Goal: Obtain resource: Obtain resource

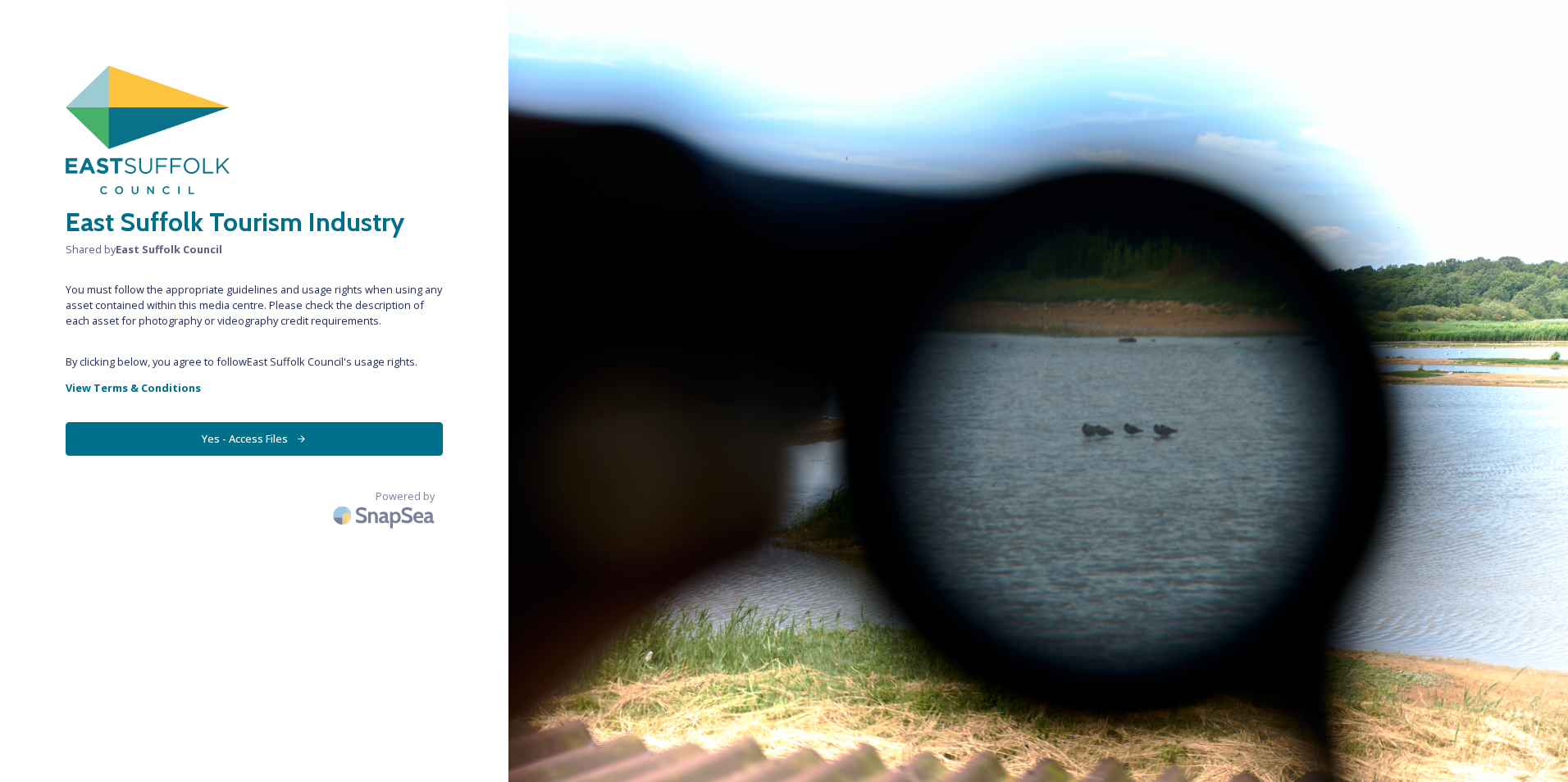
click at [258, 437] on button "Yes - Access Files" at bounding box center [254, 438] width 377 height 33
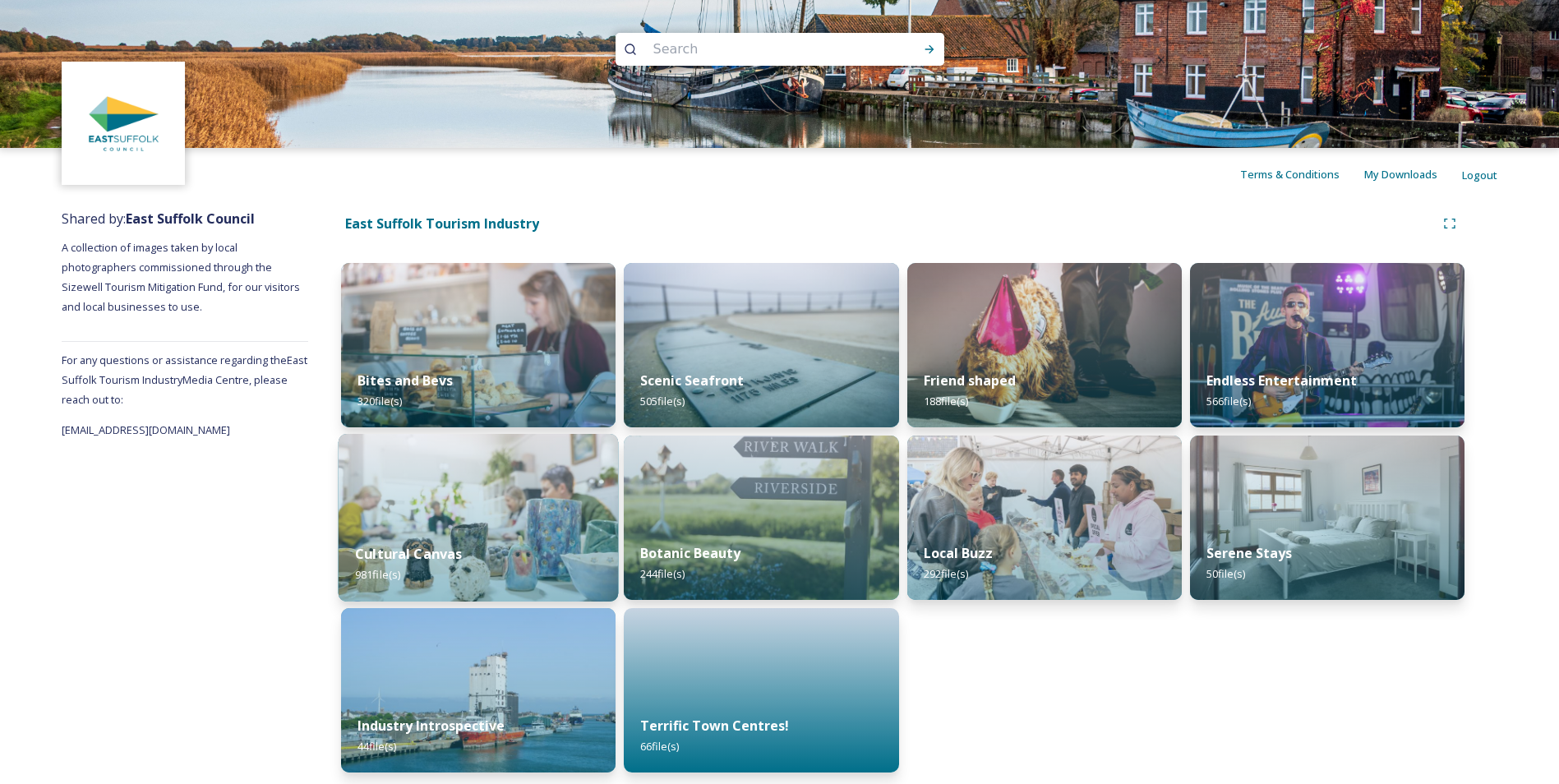
click at [397, 521] on img at bounding box center [479, 517] width 281 height 168
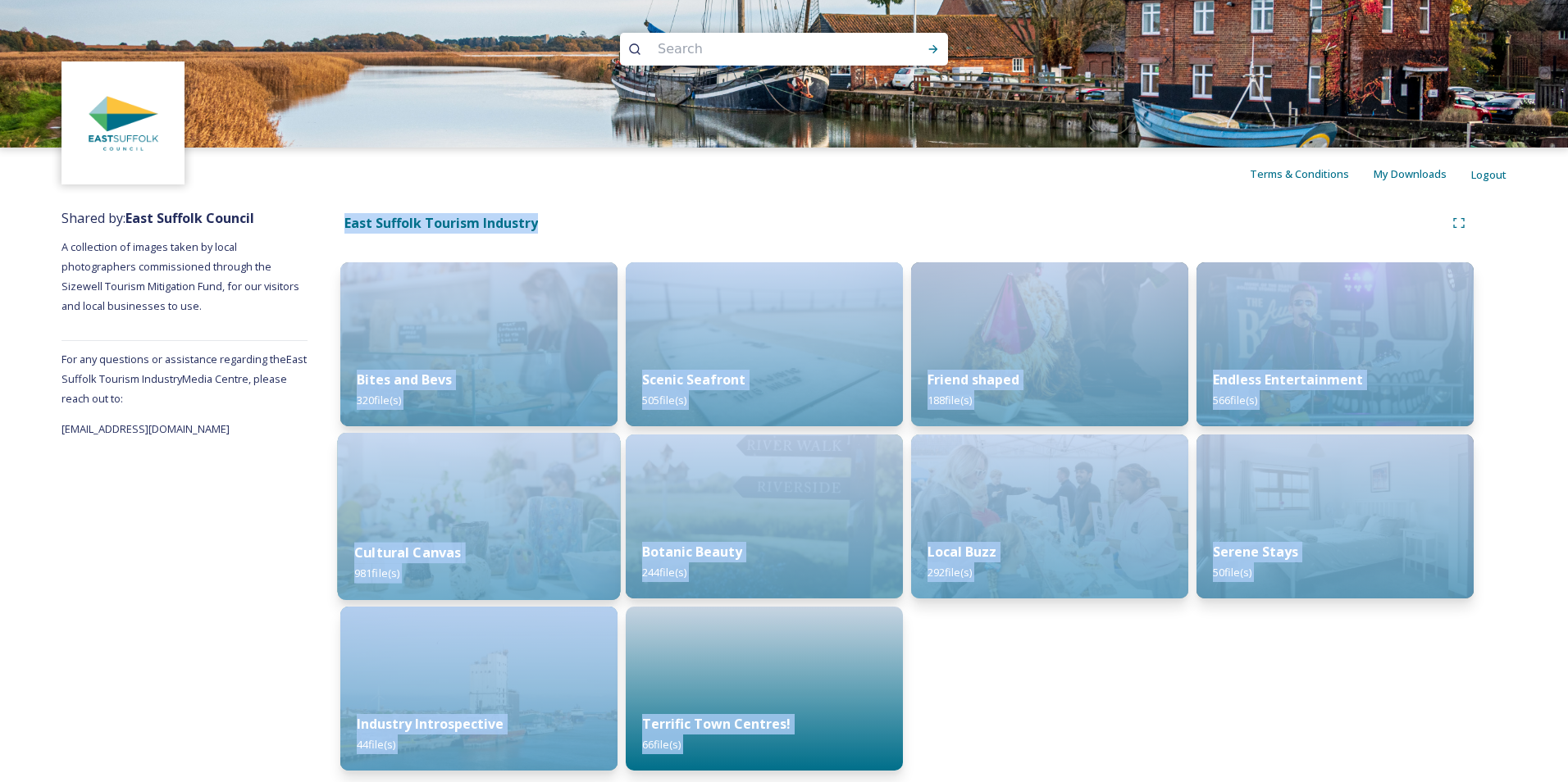
click at [396, 519] on div "Terms & Conditions My Downloads Logout Shared by: East Suffolk Council A collec…" at bounding box center [784, 393] width 1568 height 787
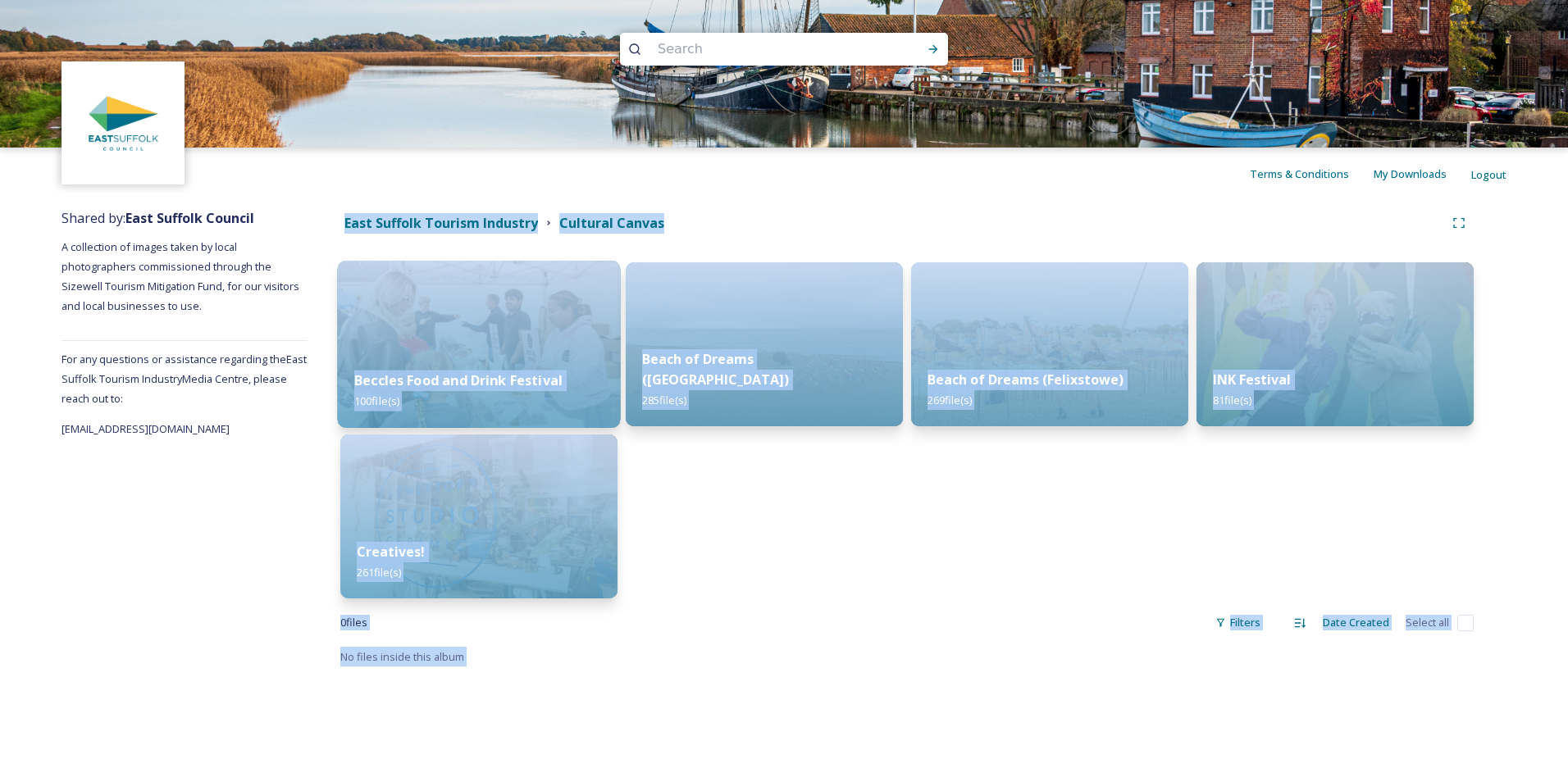
click at [463, 325] on img at bounding box center [479, 345] width 283 height 167
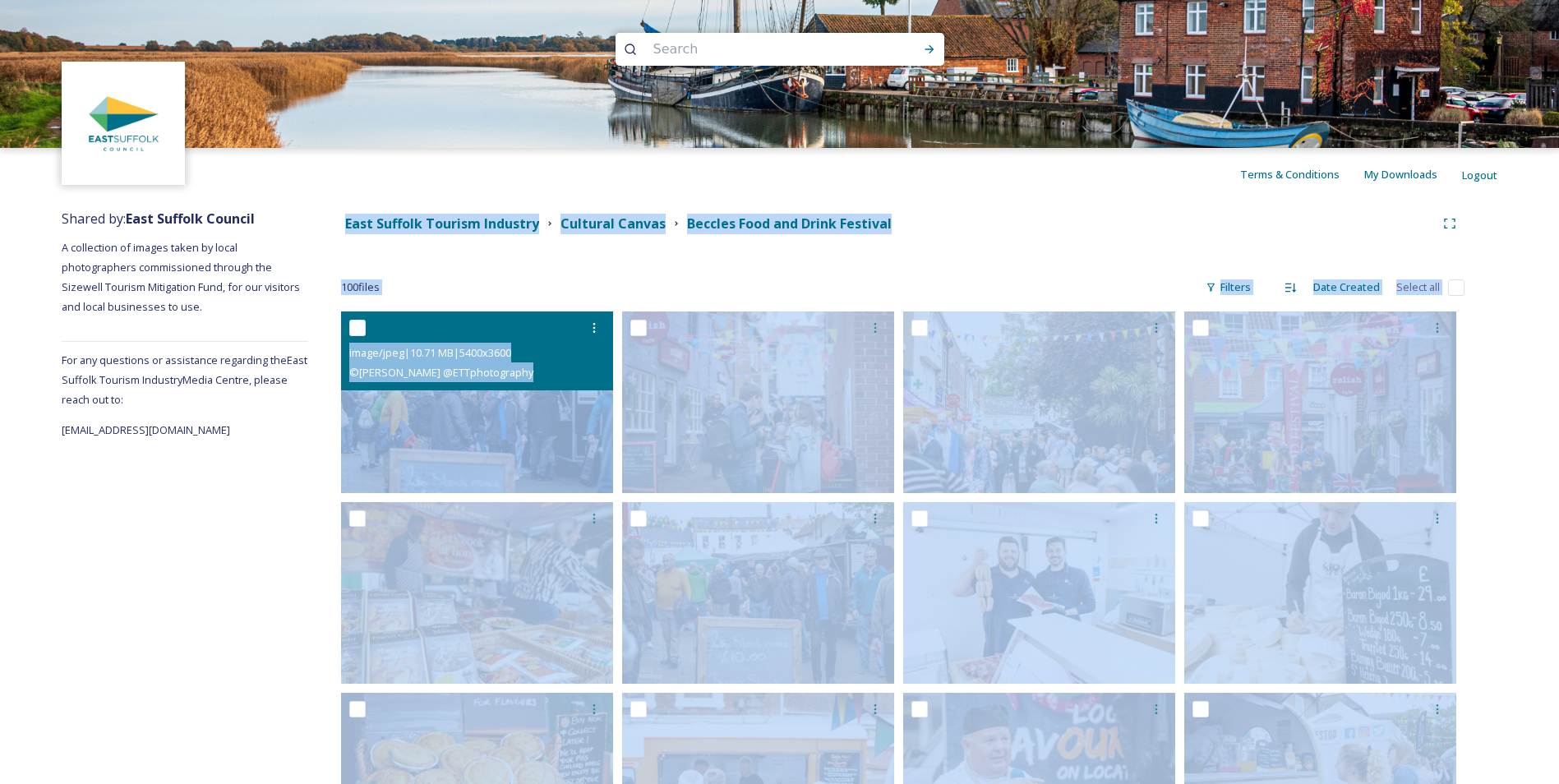
click at [481, 404] on img at bounding box center [477, 402] width 272 height 181
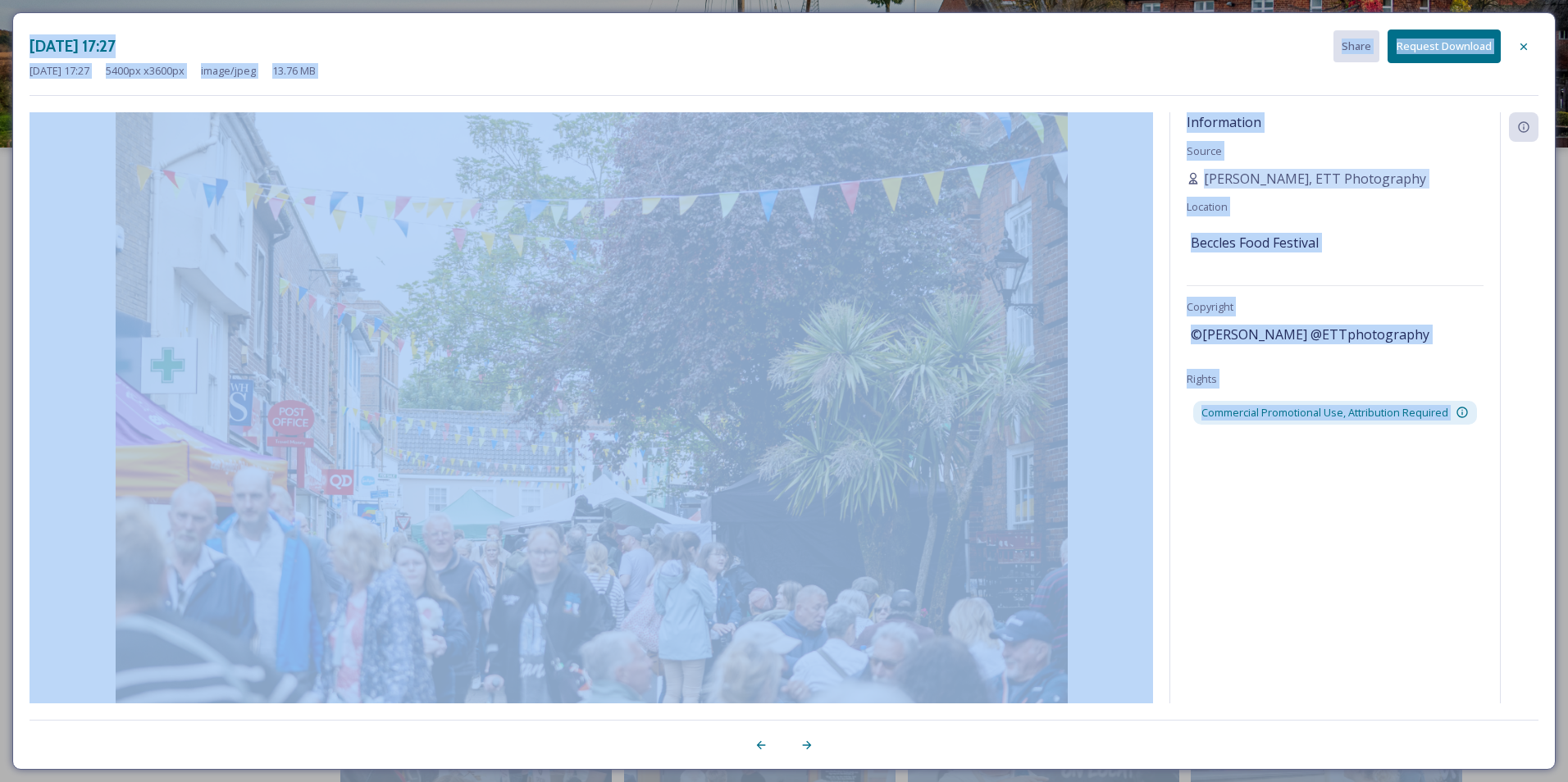
click at [727, 323] on img at bounding box center [591, 430] width 1124 height 634
click at [1205, 477] on div "Information Source [PERSON_NAME], ETT Photography Location Beccles Food Festiva…" at bounding box center [1334, 408] width 329 height 591
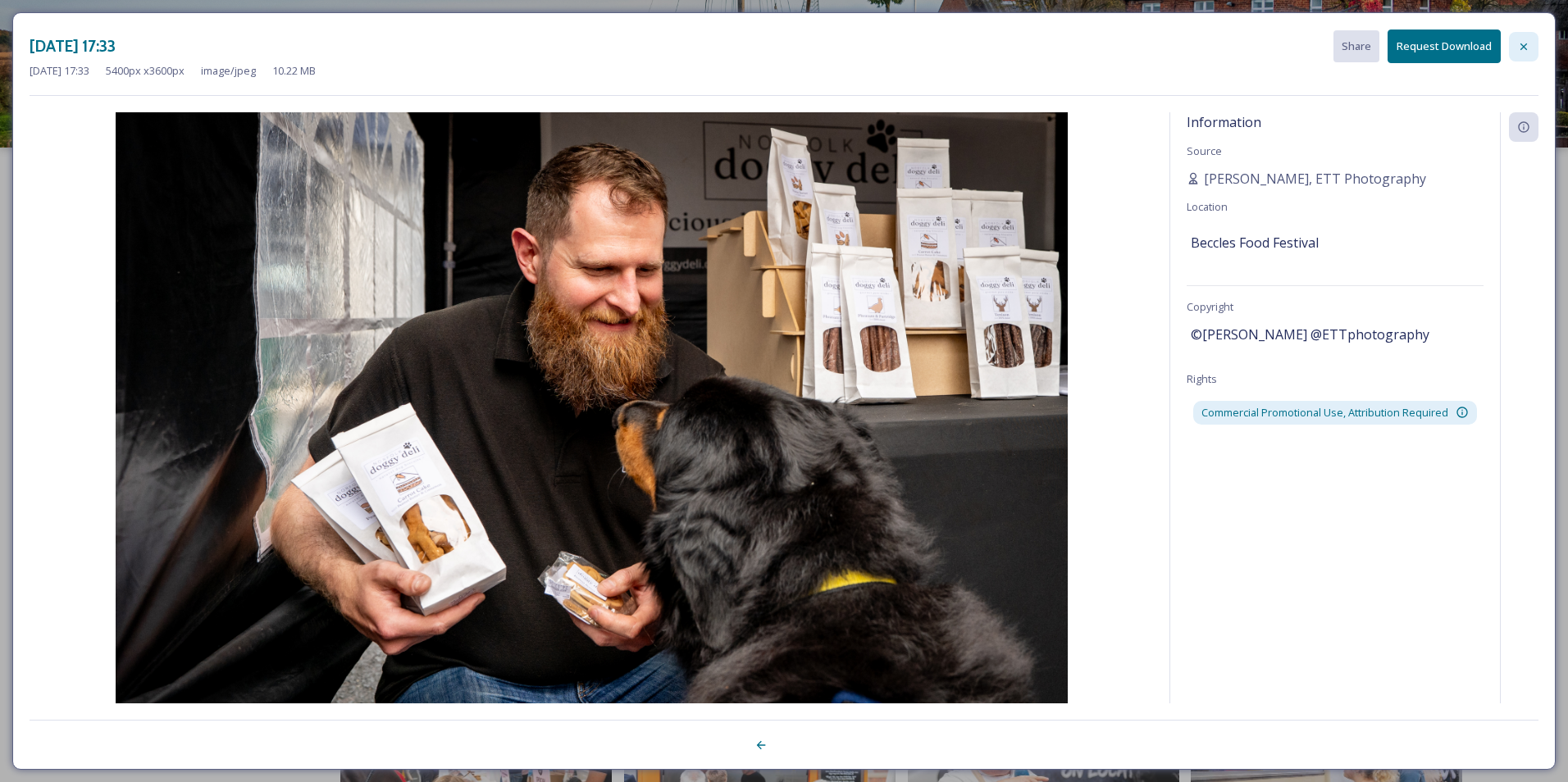
click at [1528, 40] on icon at bounding box center [1523, 46] width 13 height 13
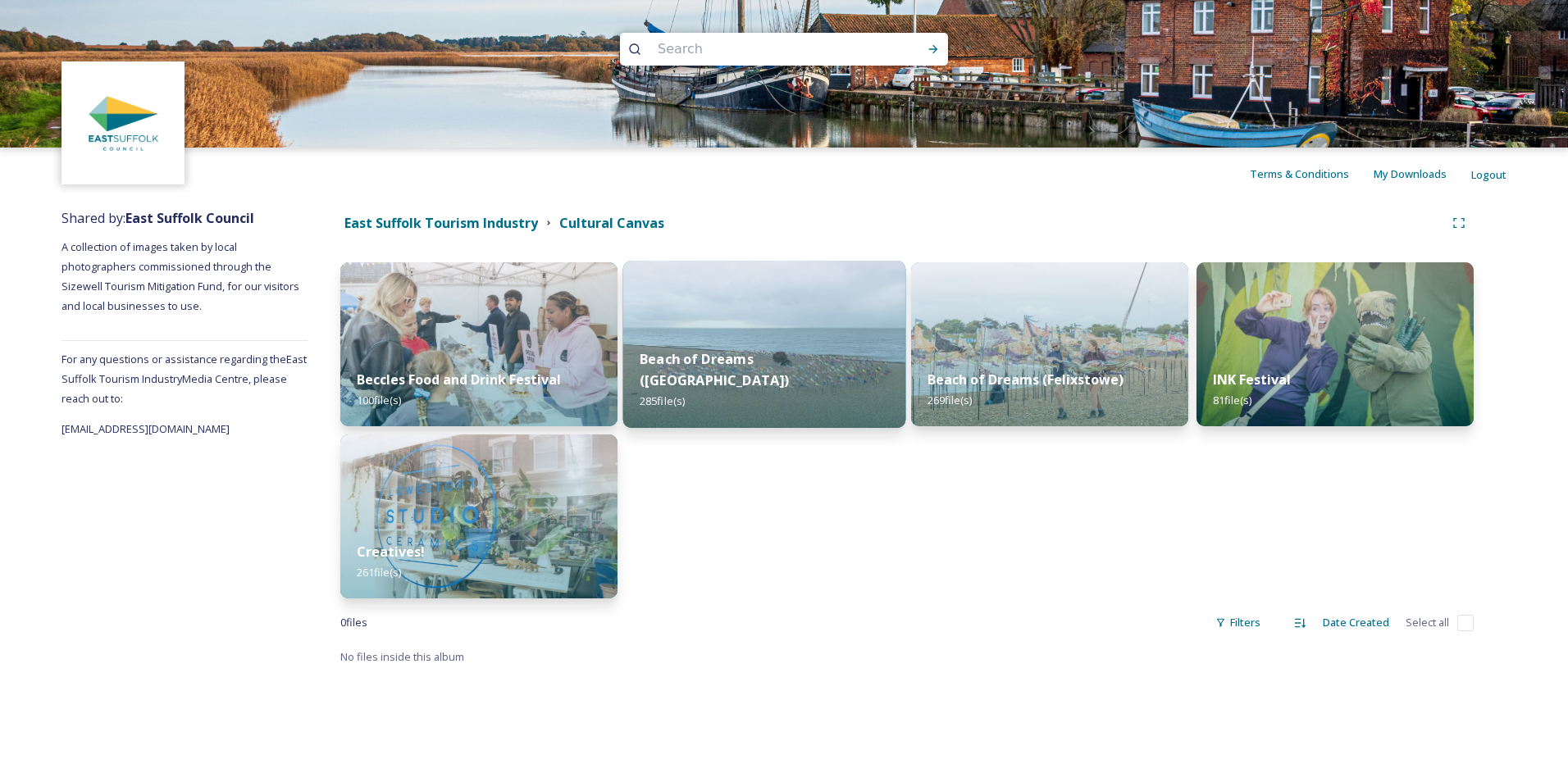
click at [798, 347] on img at bounding box center [764, 345] width 283 height 167
click at [798, 347] on div "East Suffolk Tourism Industry Cultural Canvas Beccles Food and Drink Festival 1…" at bounding box center [906, 437] width 1199 height 474
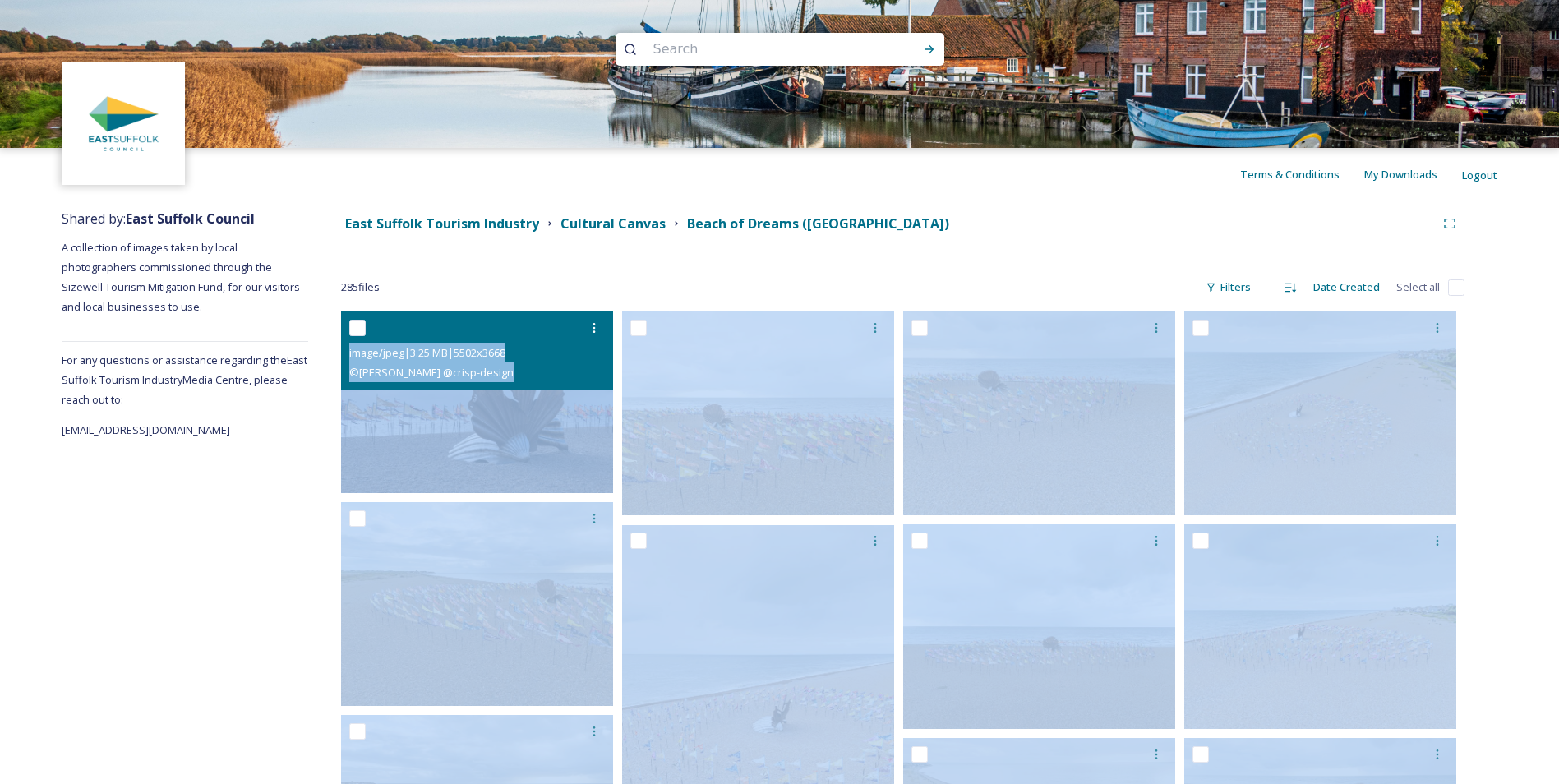
click at [489, 417] on img at bounding box center [477, 402] width 272 height 181
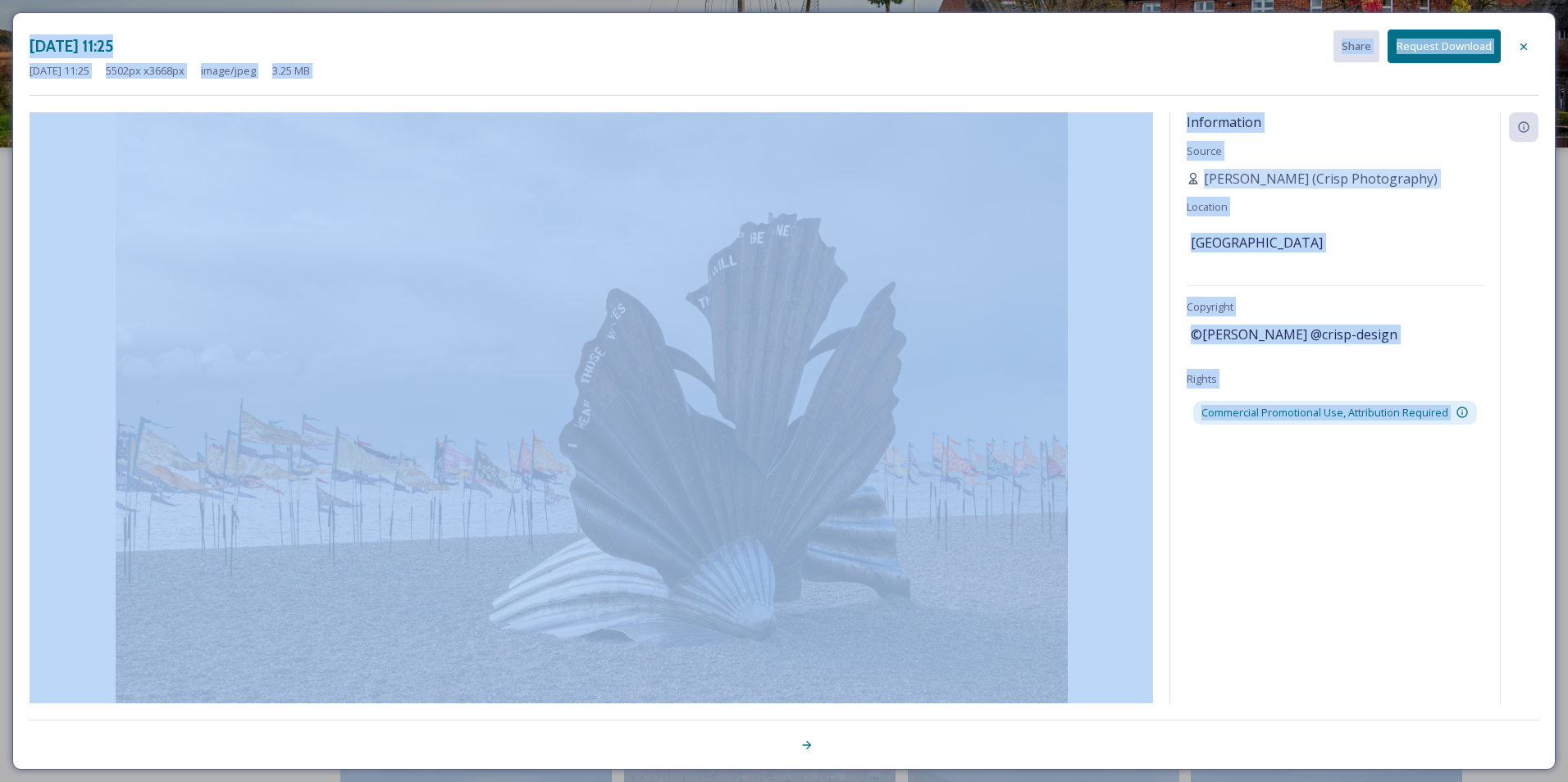
click at [1244, 554] on div "Information Source [PERSON_NAME] (Crisp Photography) Location [GEOGRAPHIC_DATA]…" at bounding box center [1334, 408] width 329 height 591
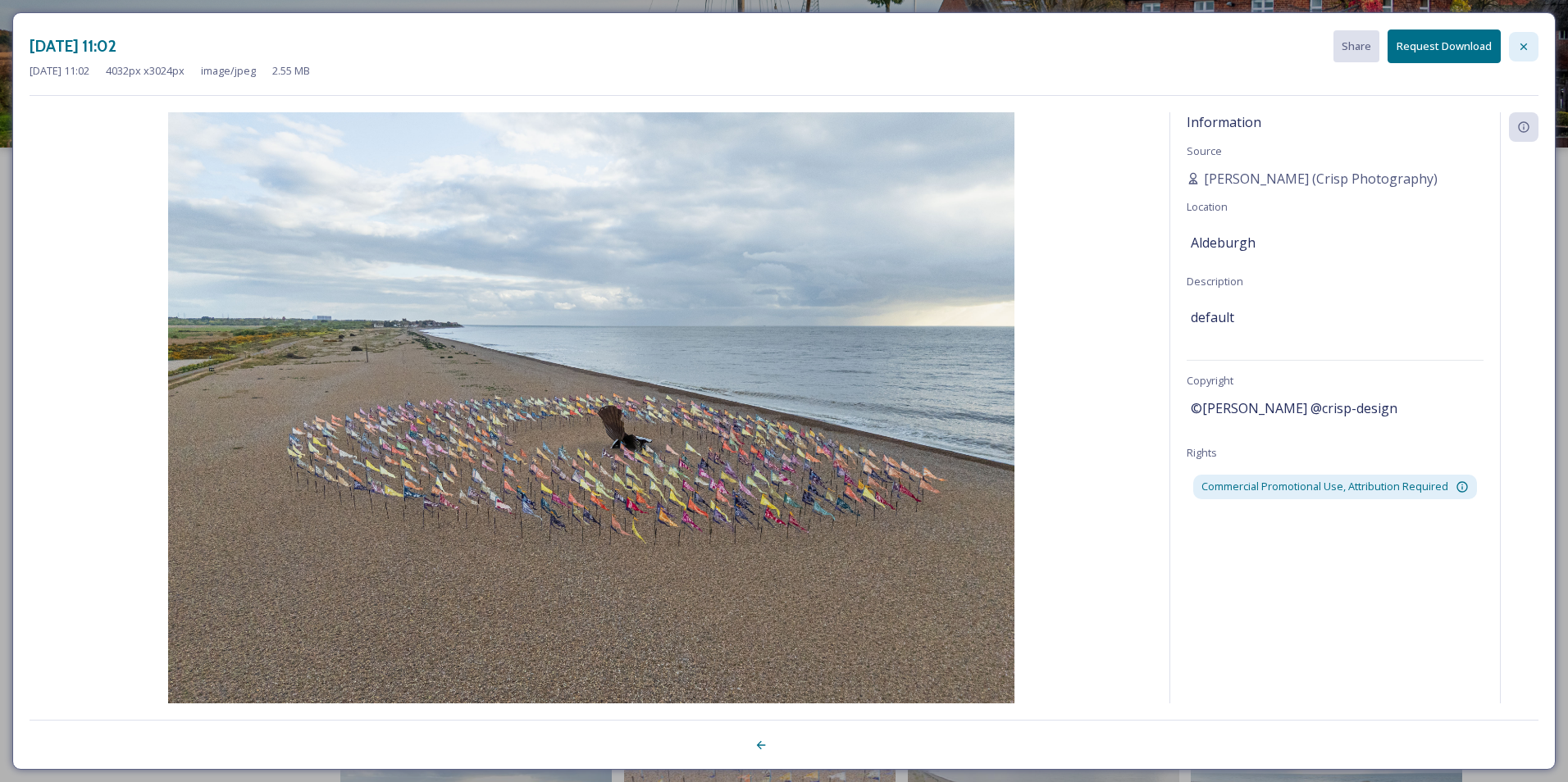
click at [1524, 47] on icon at bounding box center [1524, 46] width 7 height 7
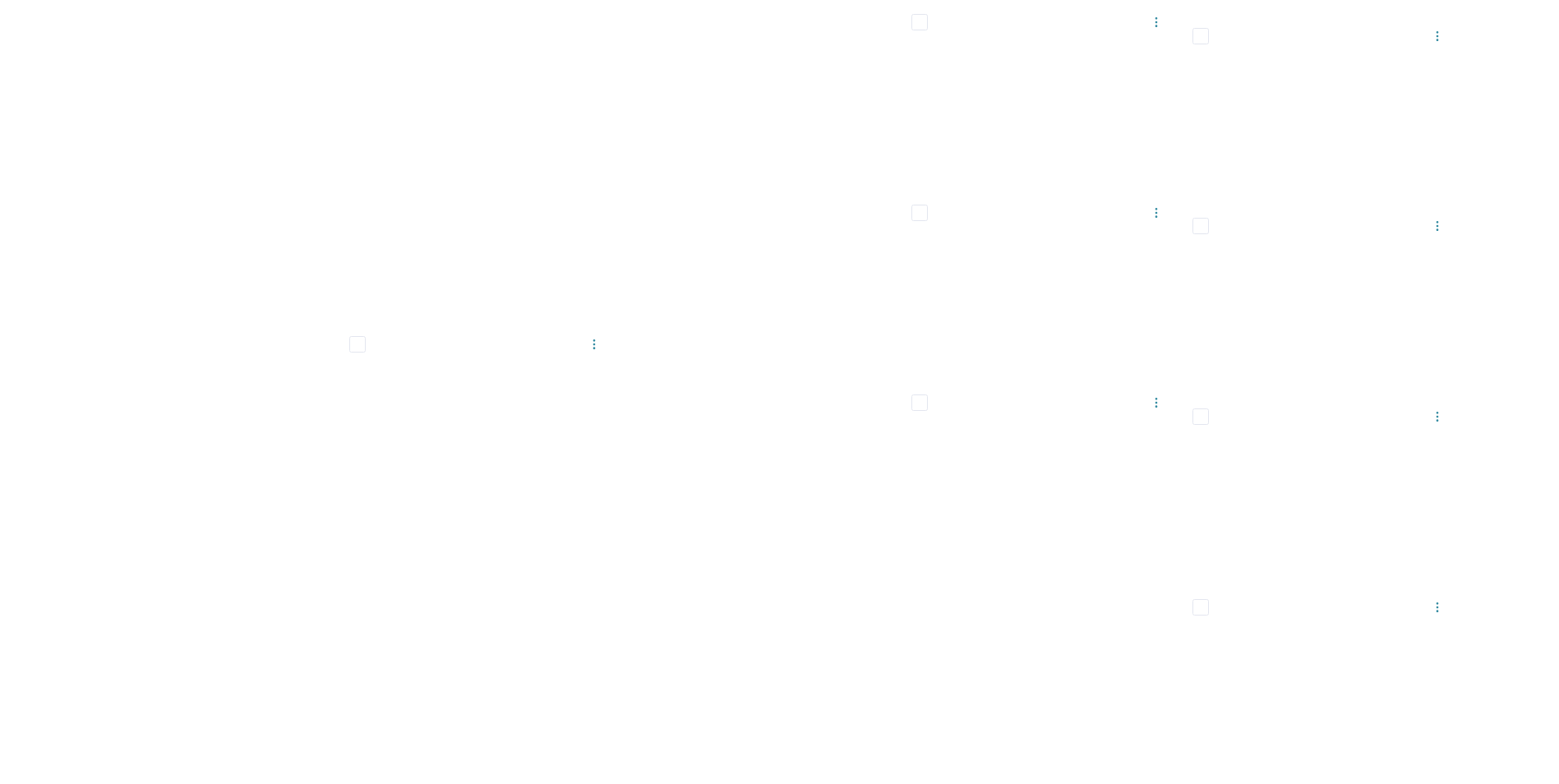
scroll to position [18623, 0]
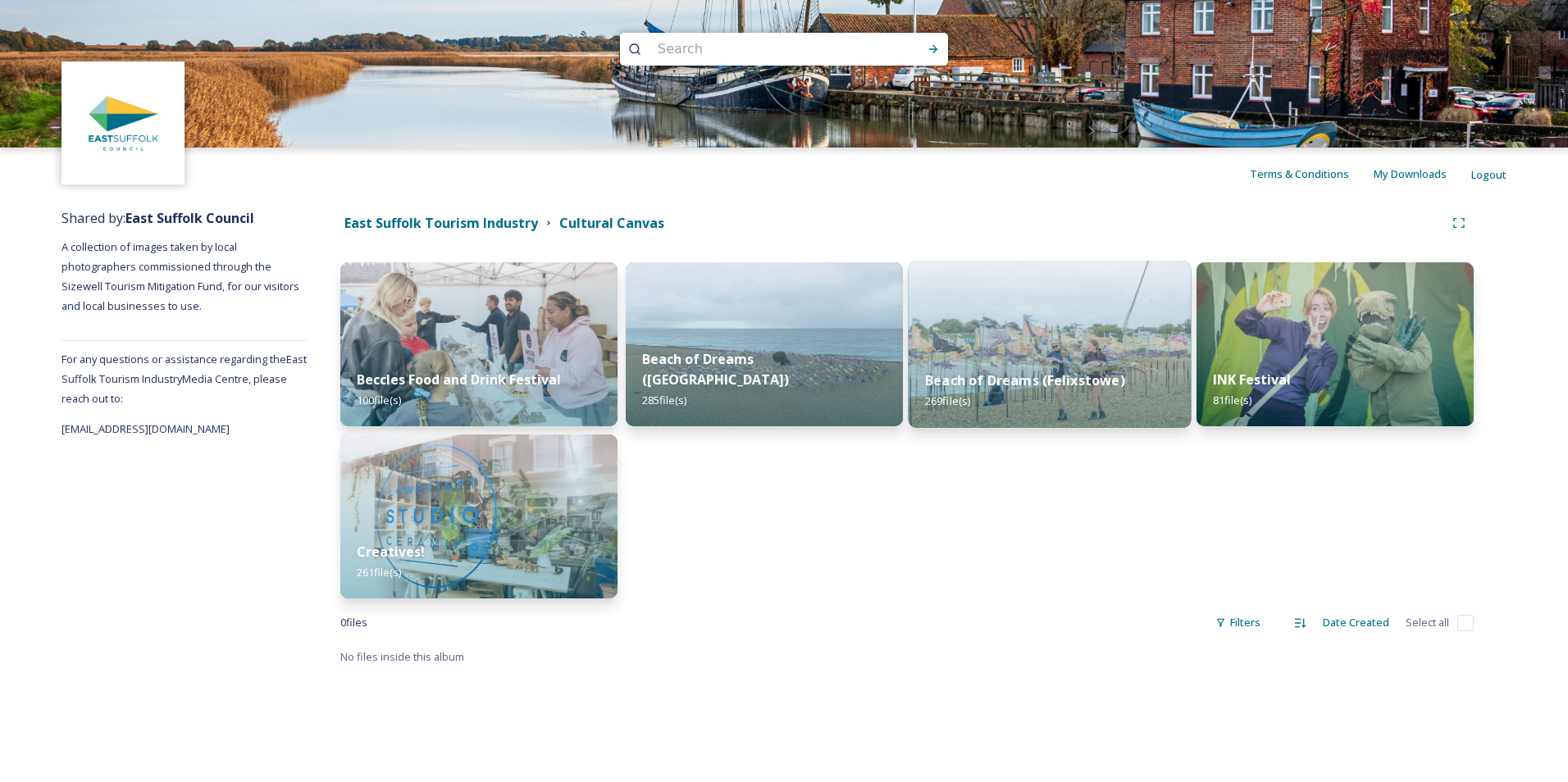
click at [970, 333] on img at bounding box center [1050, 345] width 283 height 167
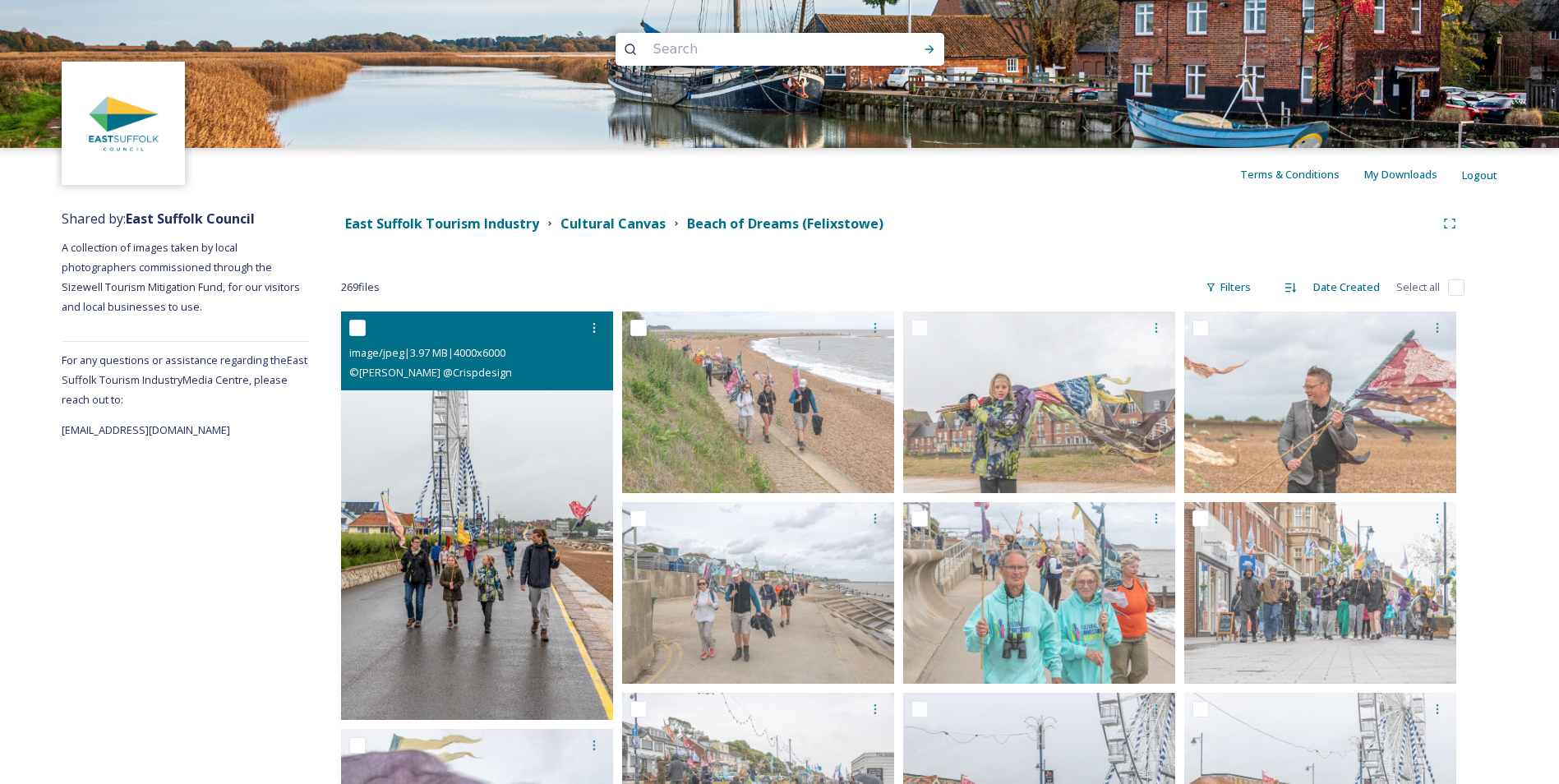
click at [558, 475] on img at bounding box center [477, 516] width 272 height 409
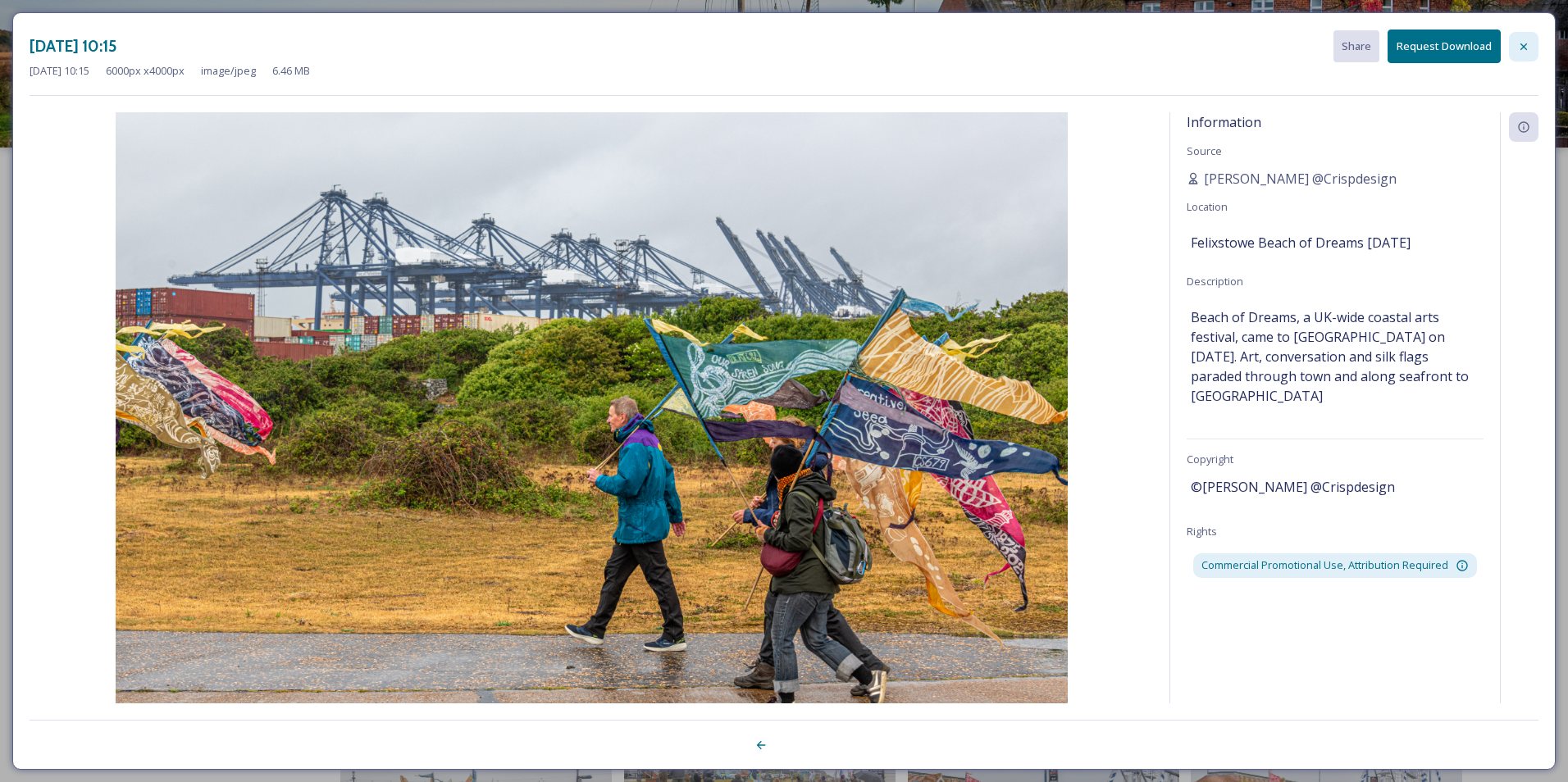
click at [1521, 42] on icon at bounding box center [1523, 46] width 13 height 13
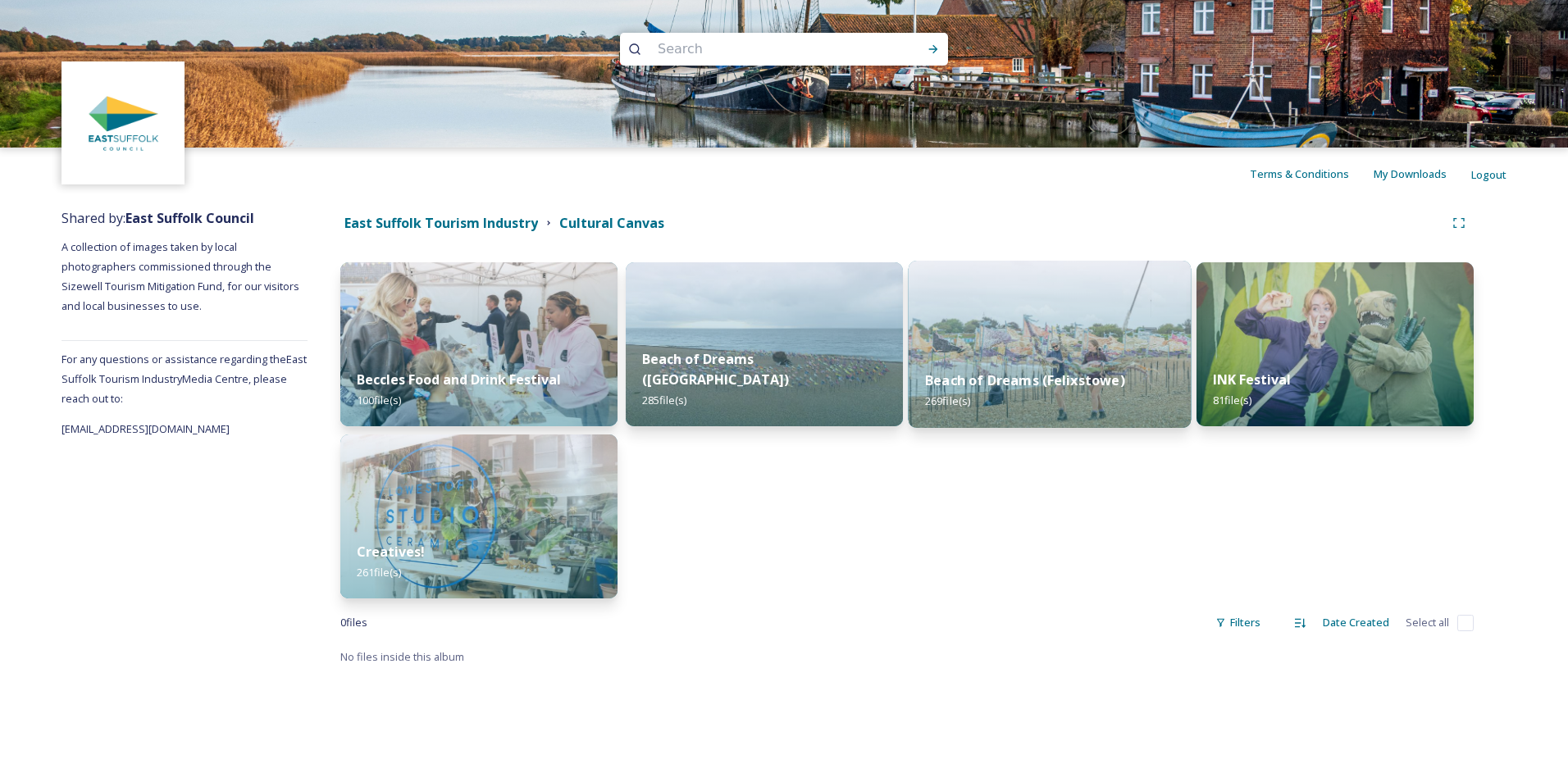
click at [983, 350] on img at bounding box center [1050, 345] width 283 height 167
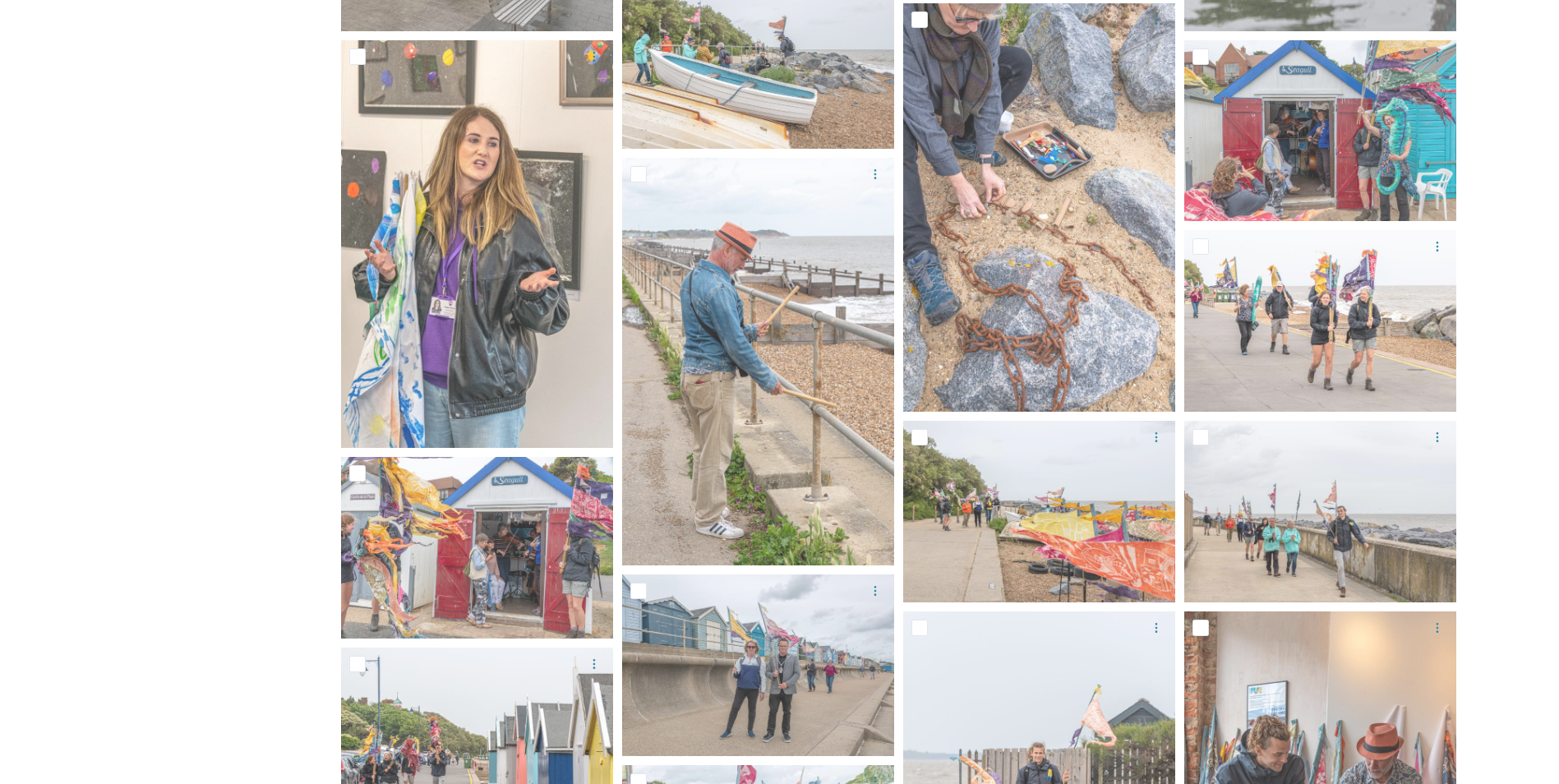
scroll to position [4377, 0]
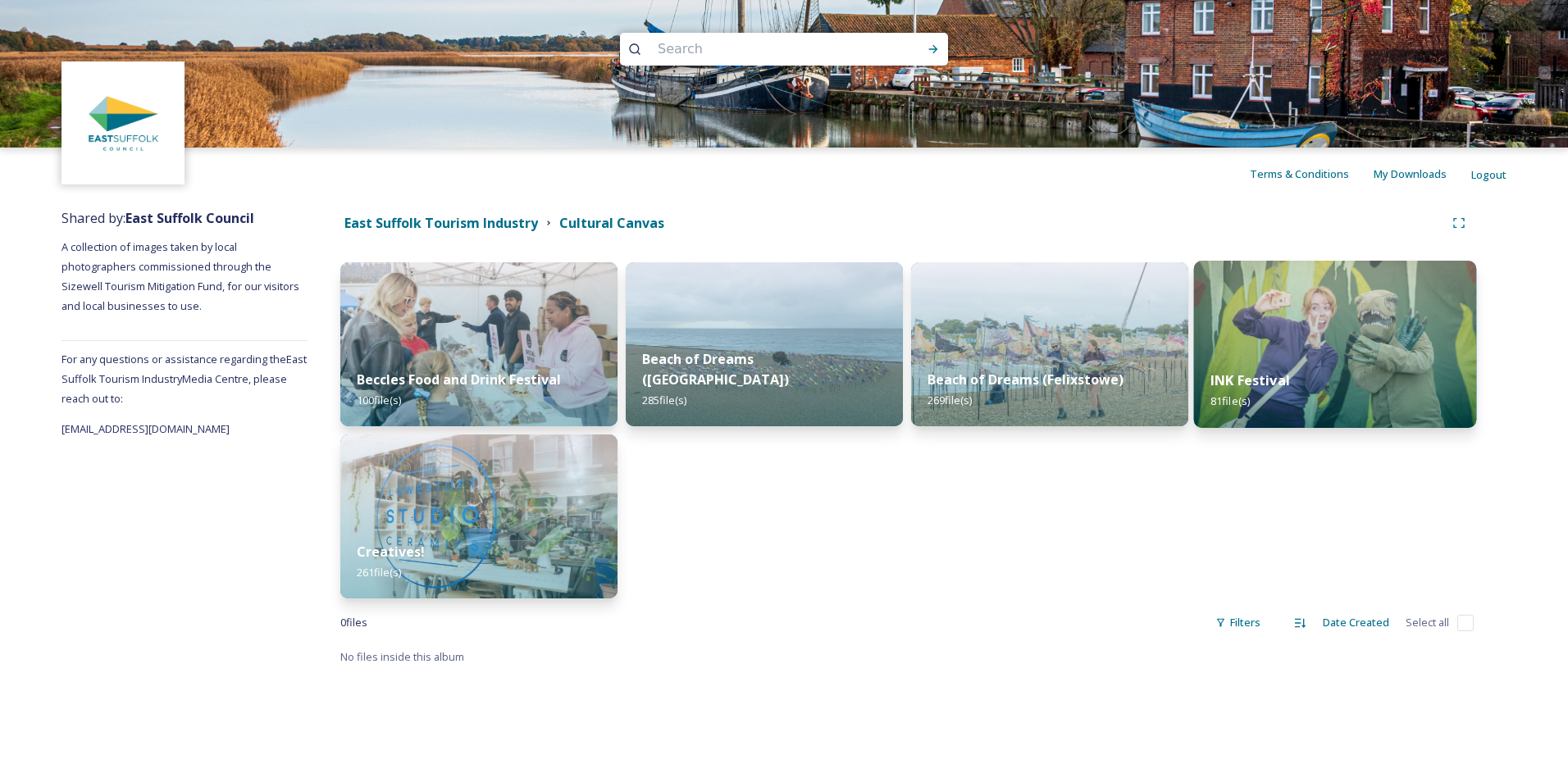
click at [1205, 313] on img at bounding box center [1335, 345] width 283 height 167
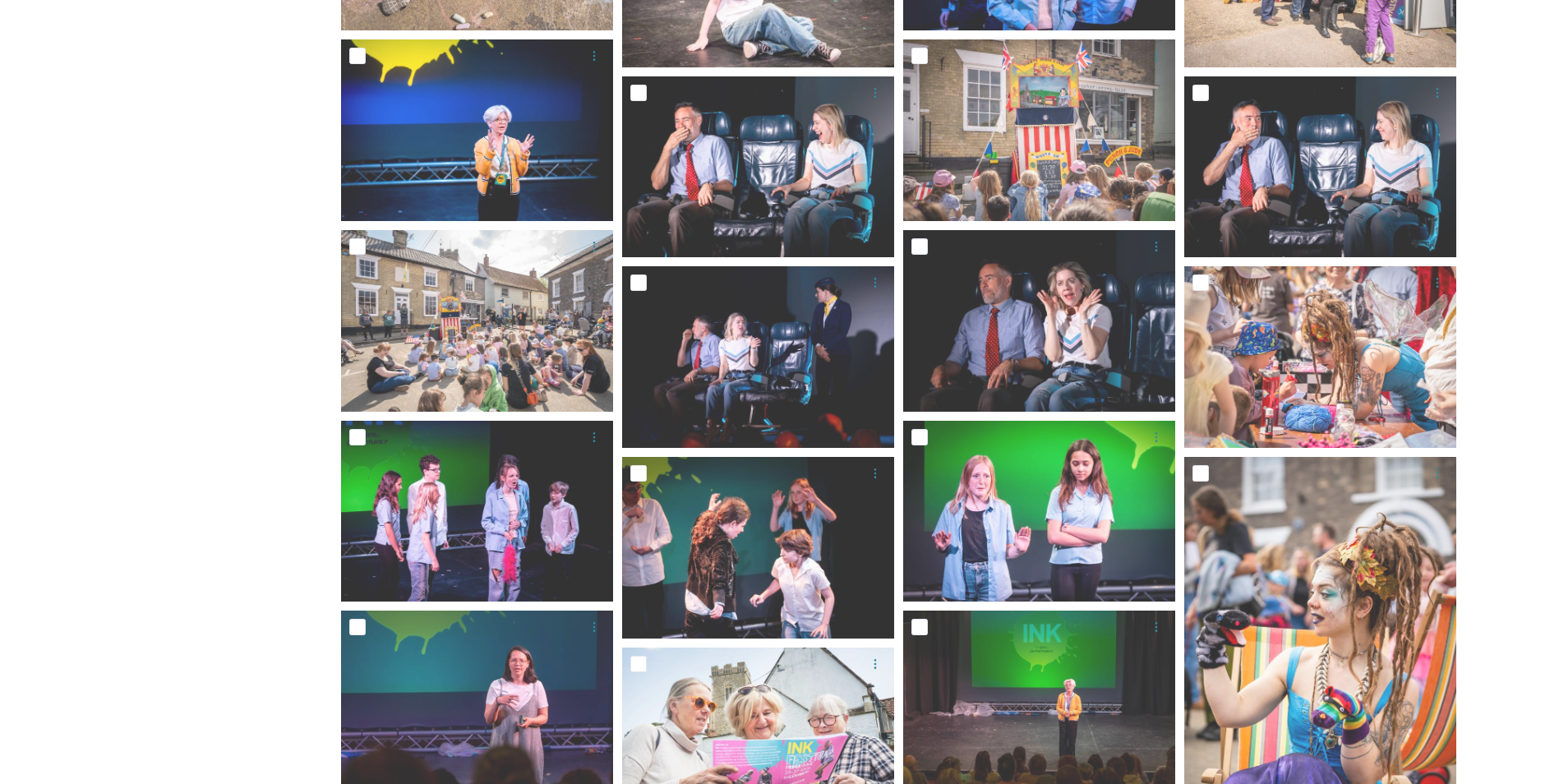
scroll to position [1794, 0]
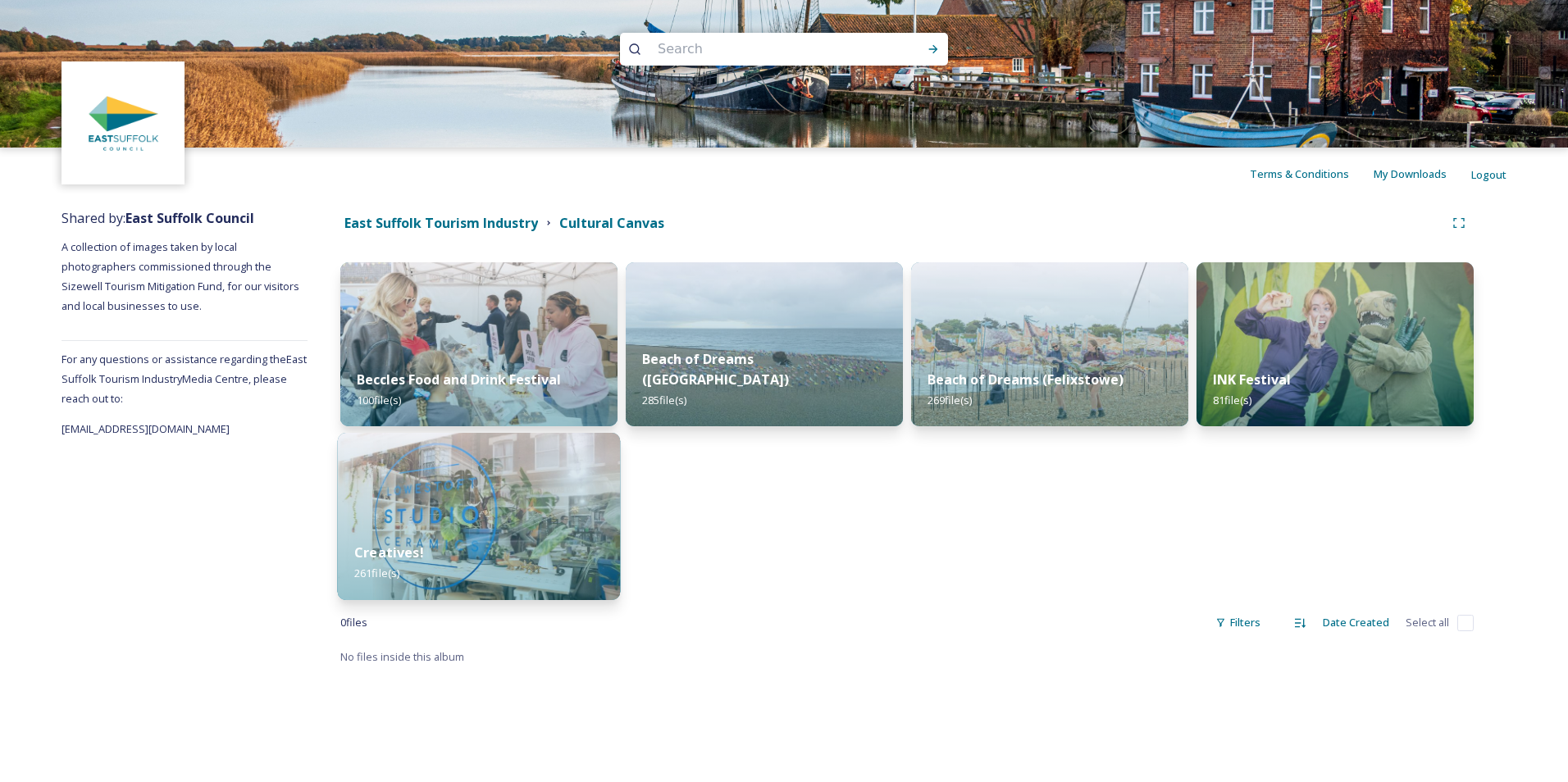
click at [463, 524] on img at bounding box center [479, 516] width 283 height 167
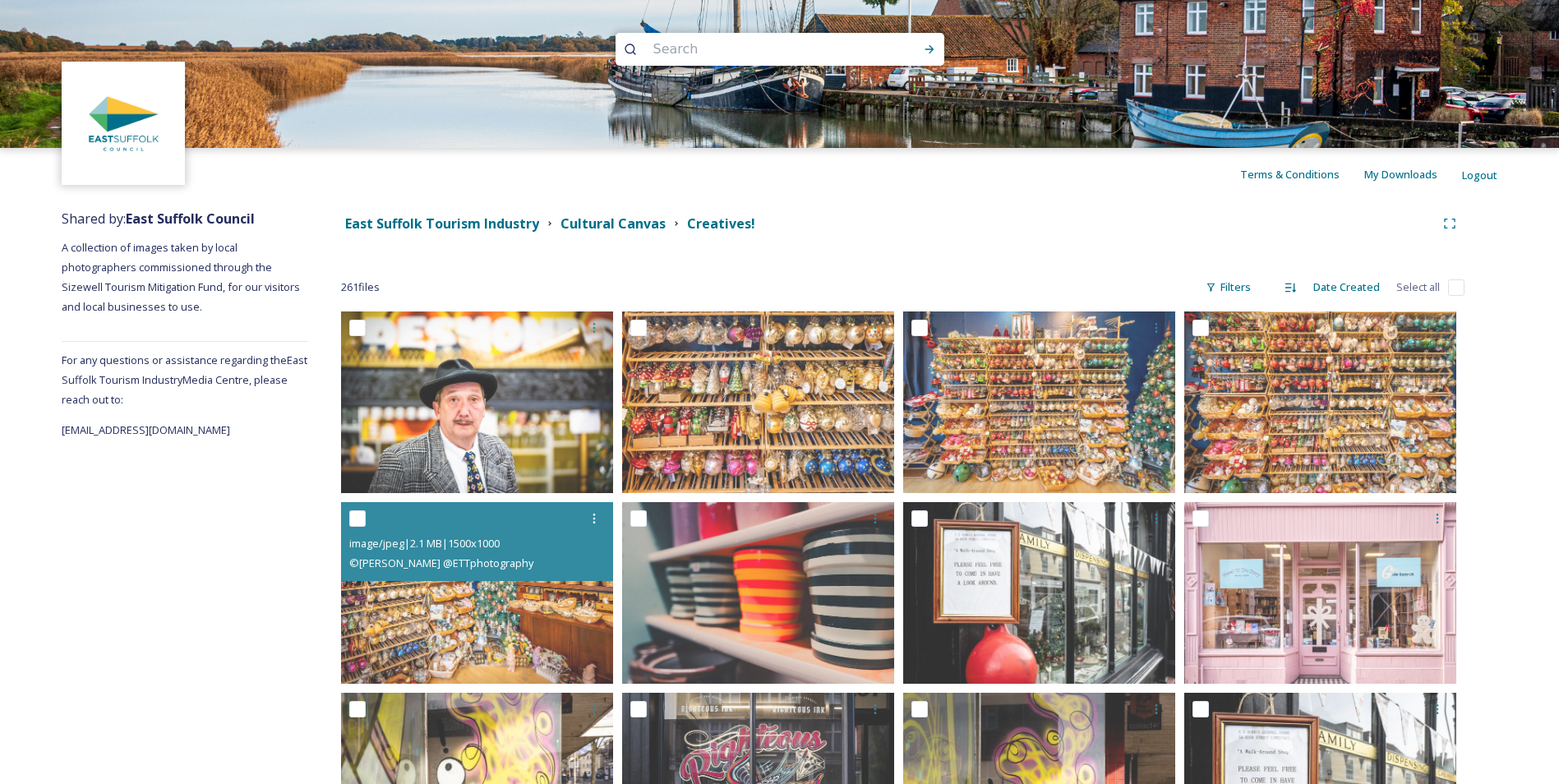
click at [489, 398] on img at bounding box center [477, 402] width 272 height 181
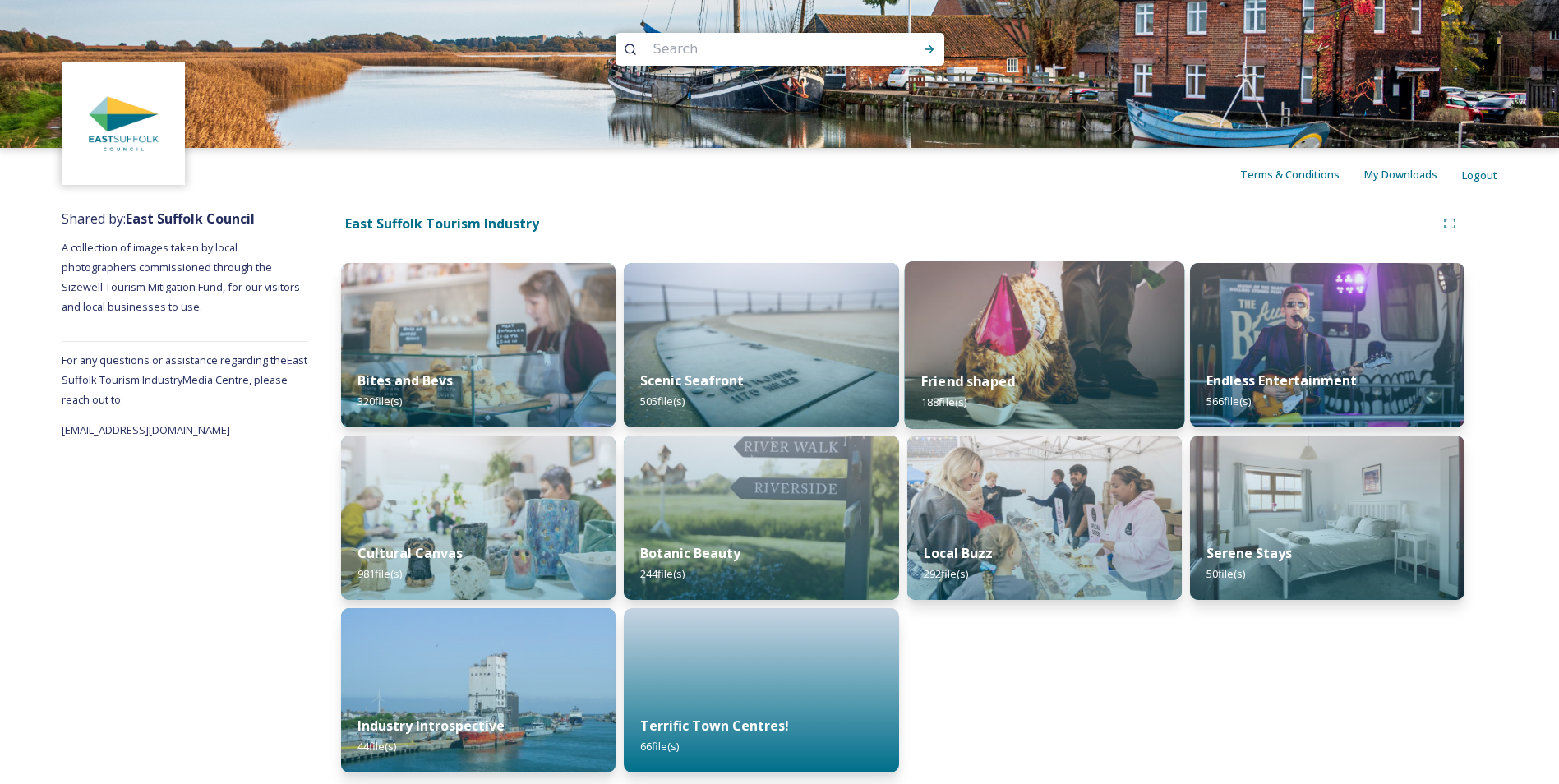
click at [1046, 369] on div "Friend shaped 188 file(s)" at bounding box center [1044, 391] width 281 height 74
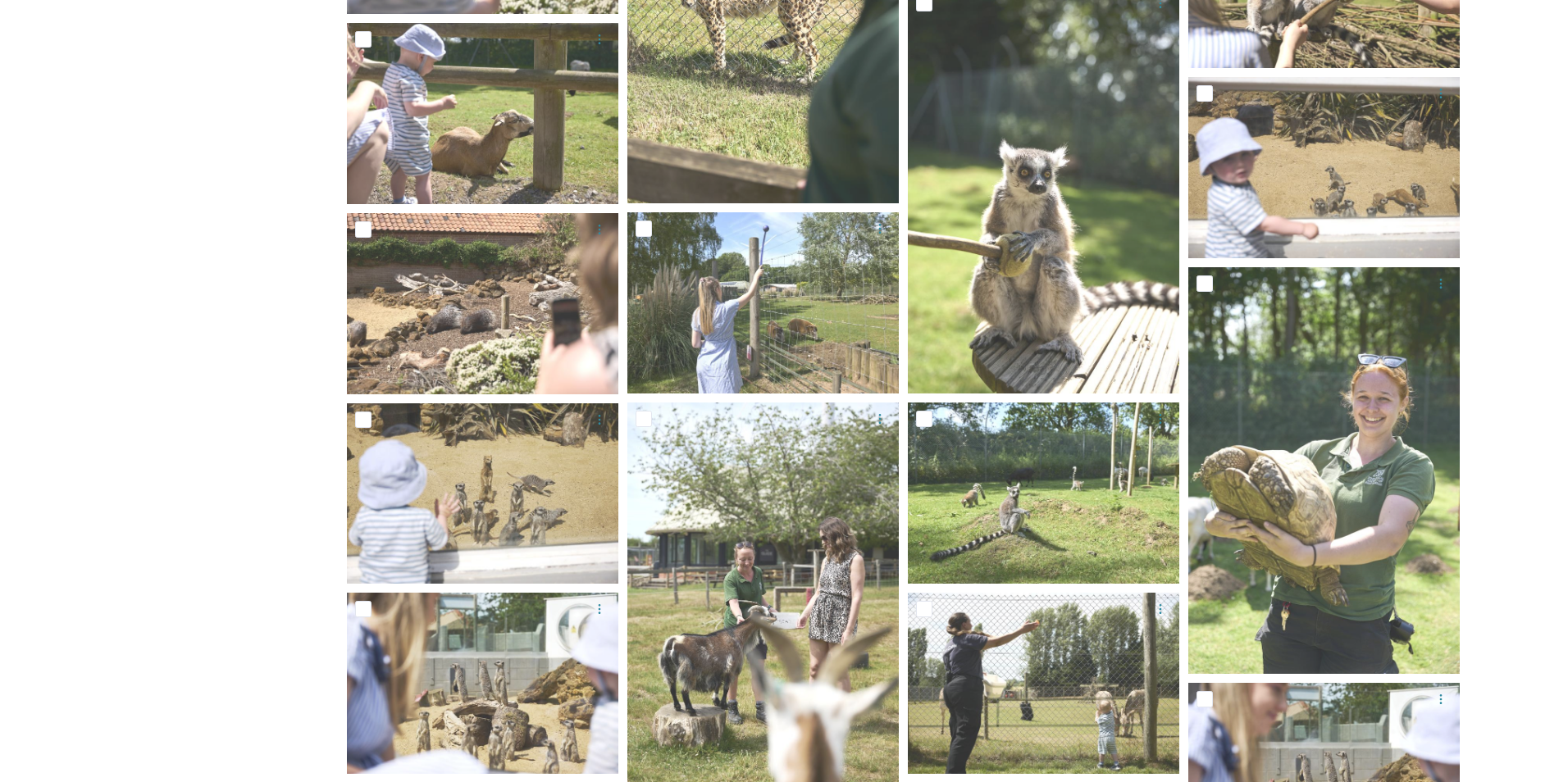
scroll to position [1086, 0]
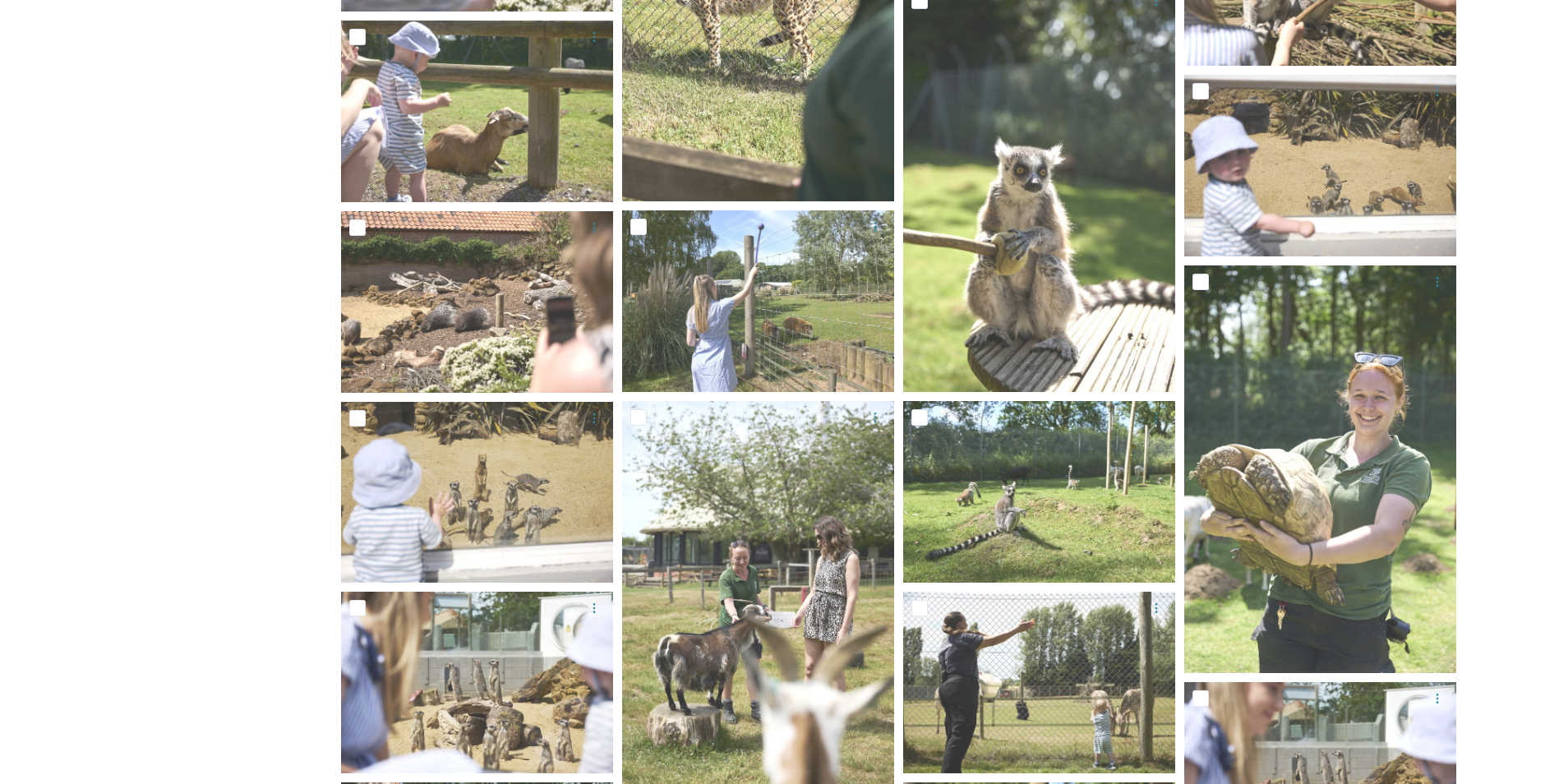
click at [1343, 486] on img at bounding box center [1320, 469] width 272 height 409
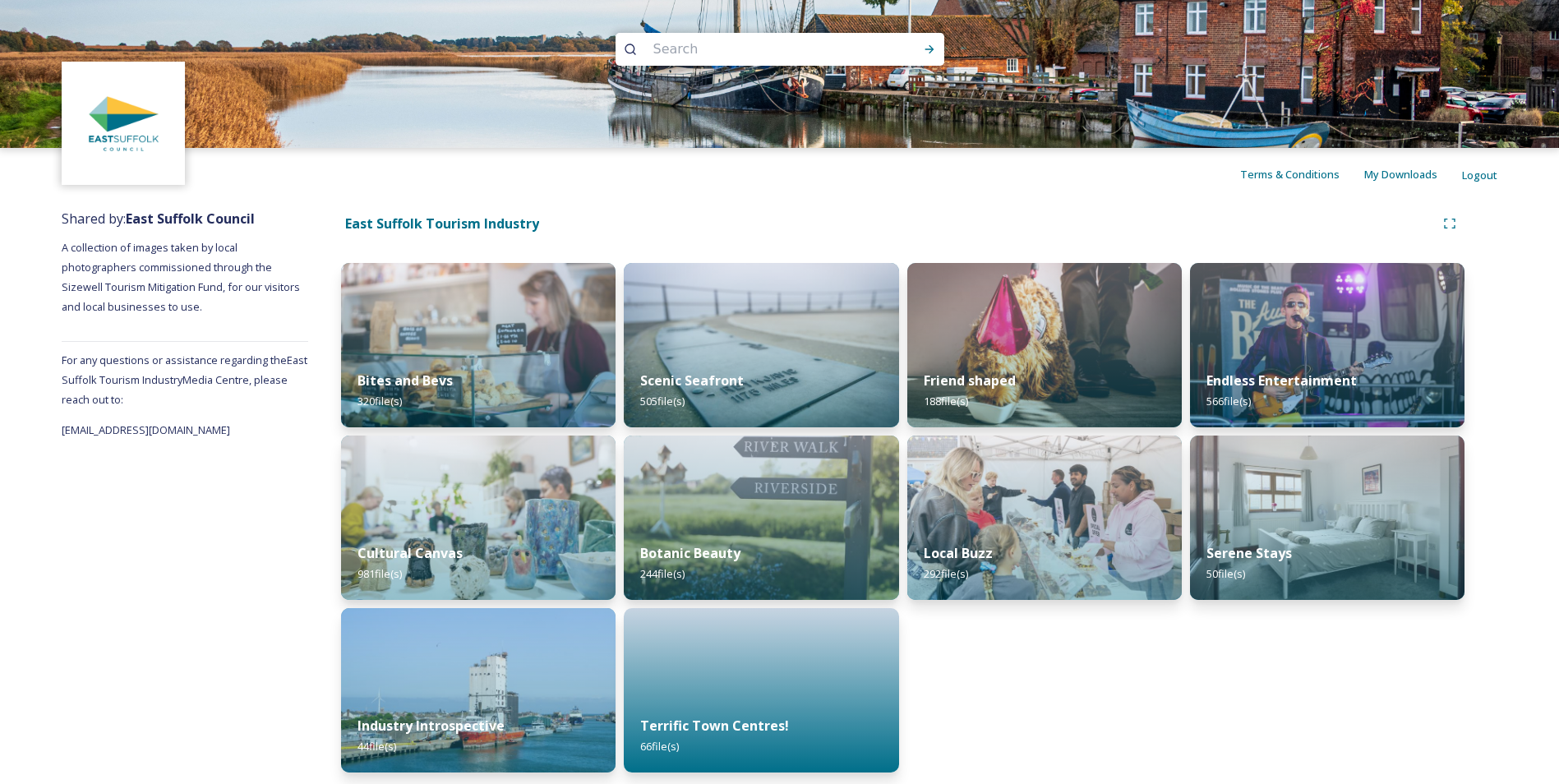
scroll to position [5, 0]
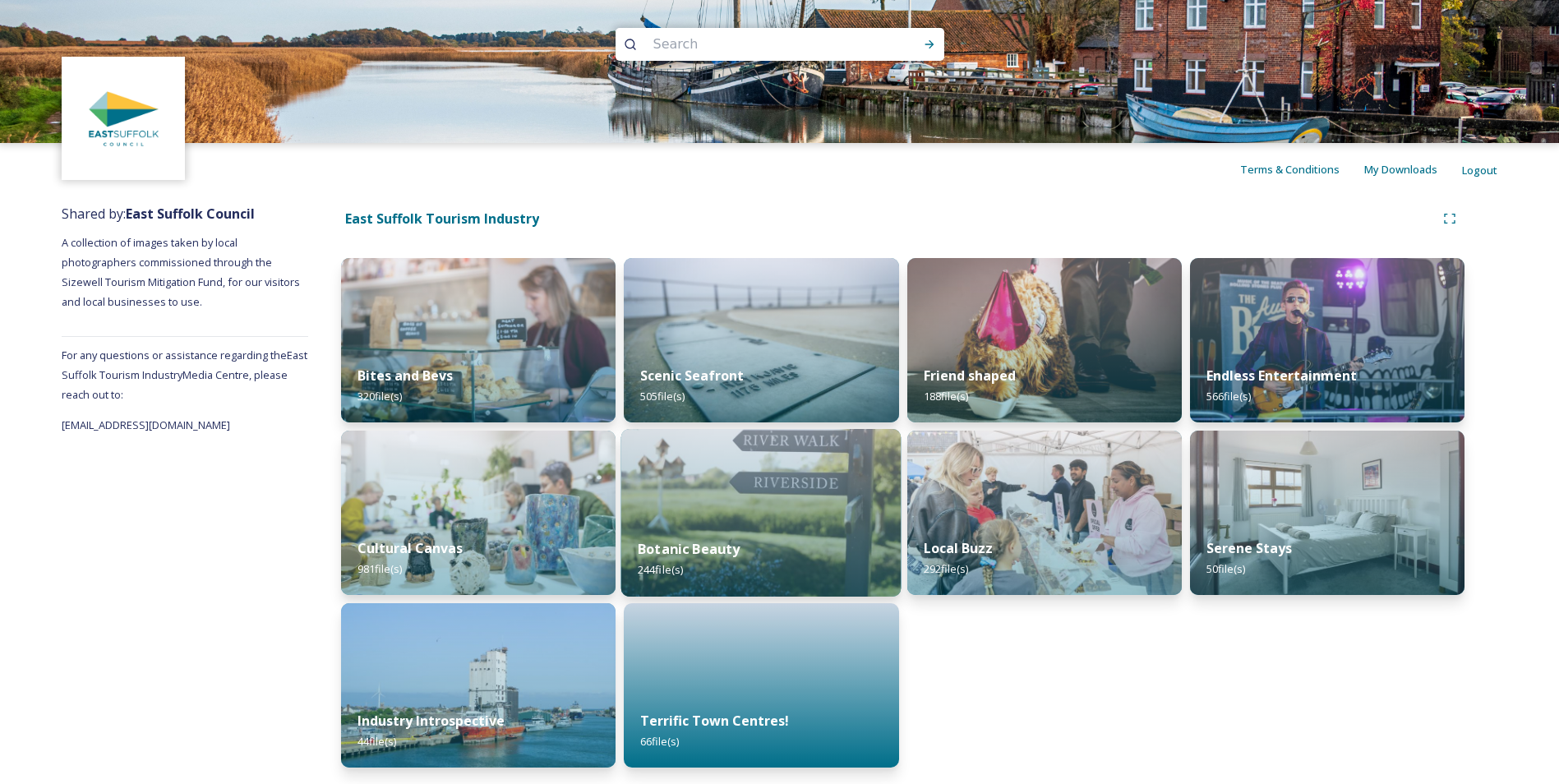
click at [779, 516] on img at bounding box center [762, 513] width 281 height 168
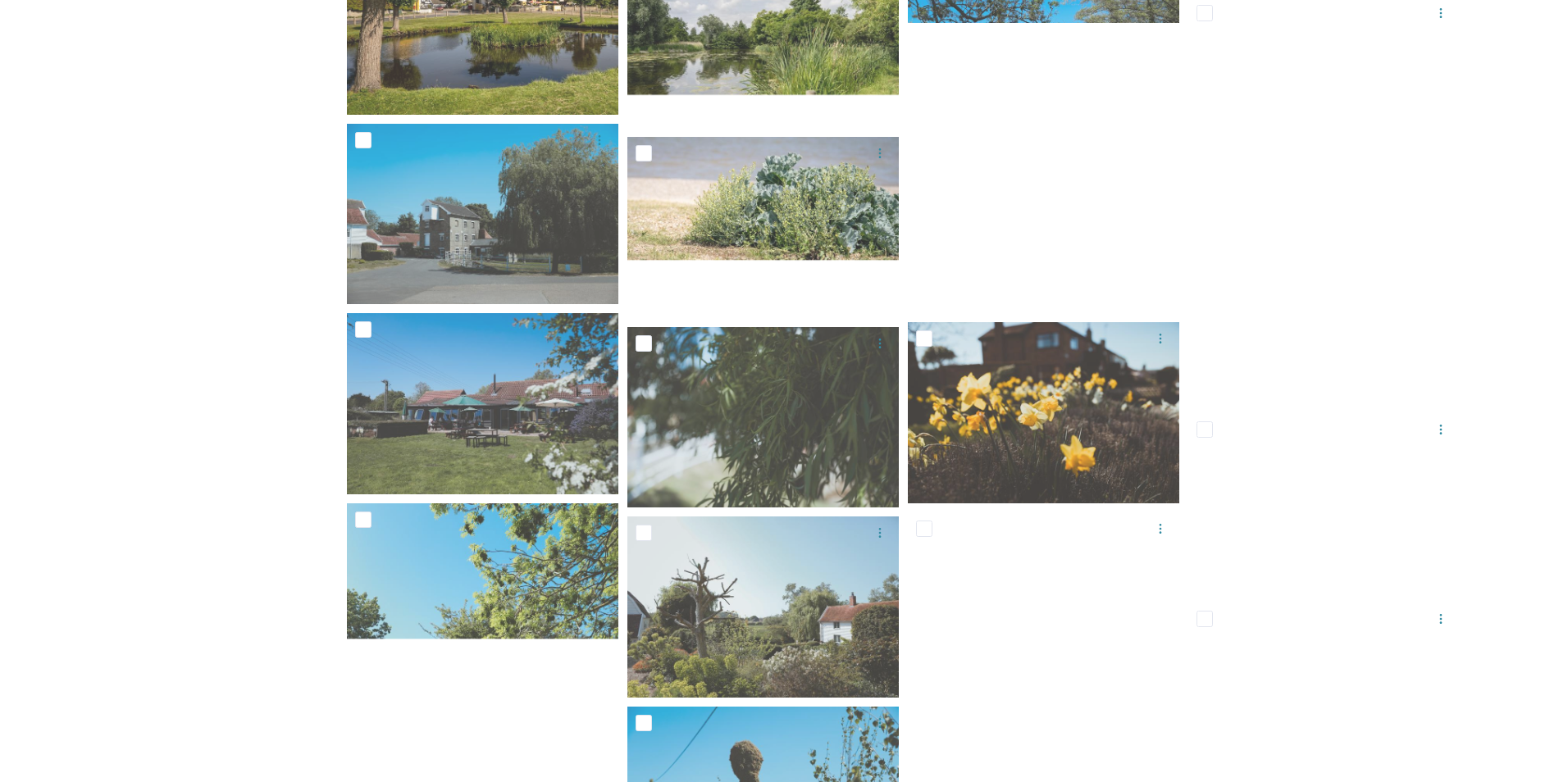
scroll to position [6697, 0]
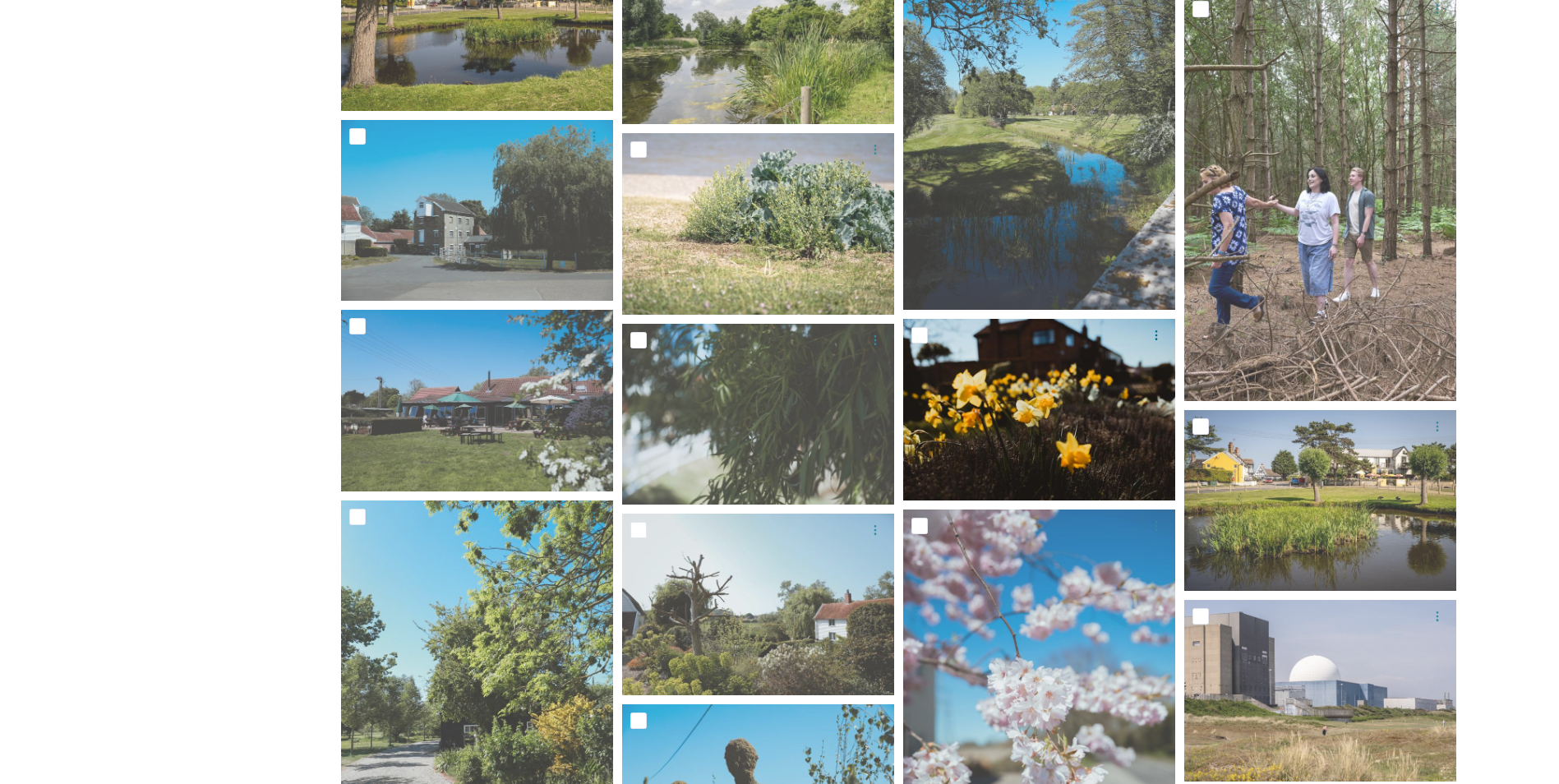
click at [1094, 406] on img at bounding box center [1039, 410] width 272 height 181
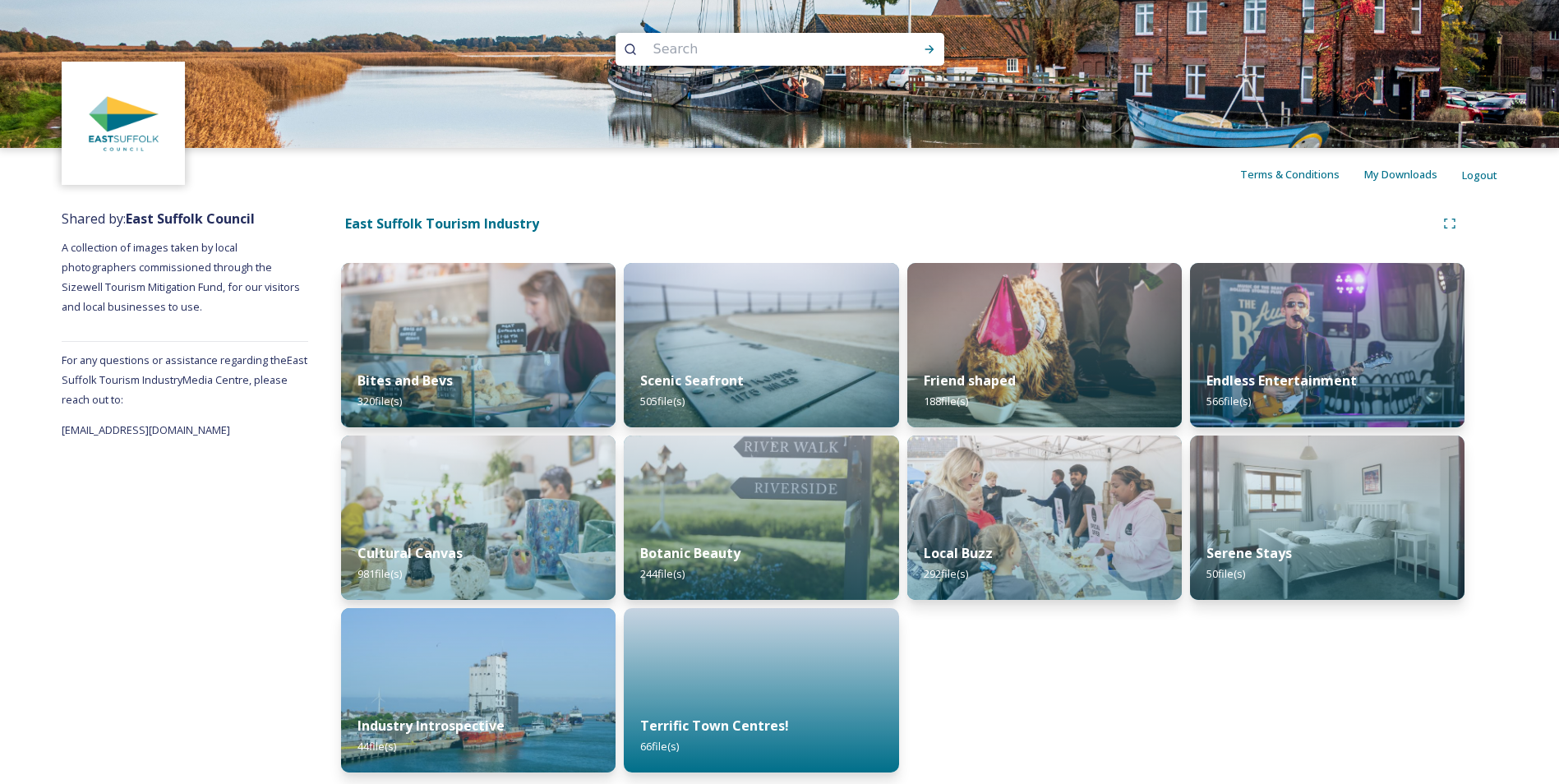
scroll to position [5, 0]
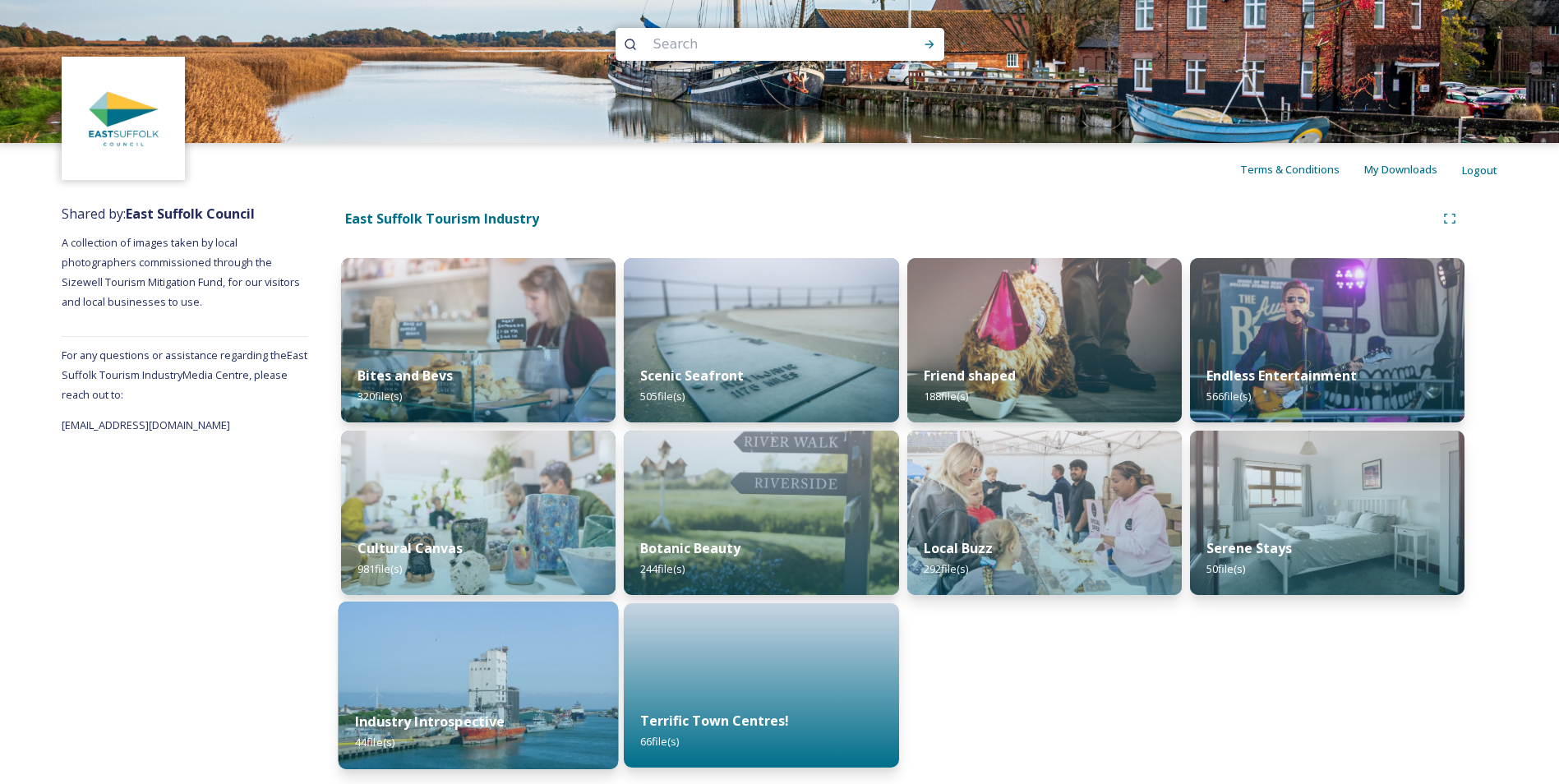
click at [487, 700] on div "Industry Introspective 44 file(s)" at bounding box center [479, 731] width 281 height 74
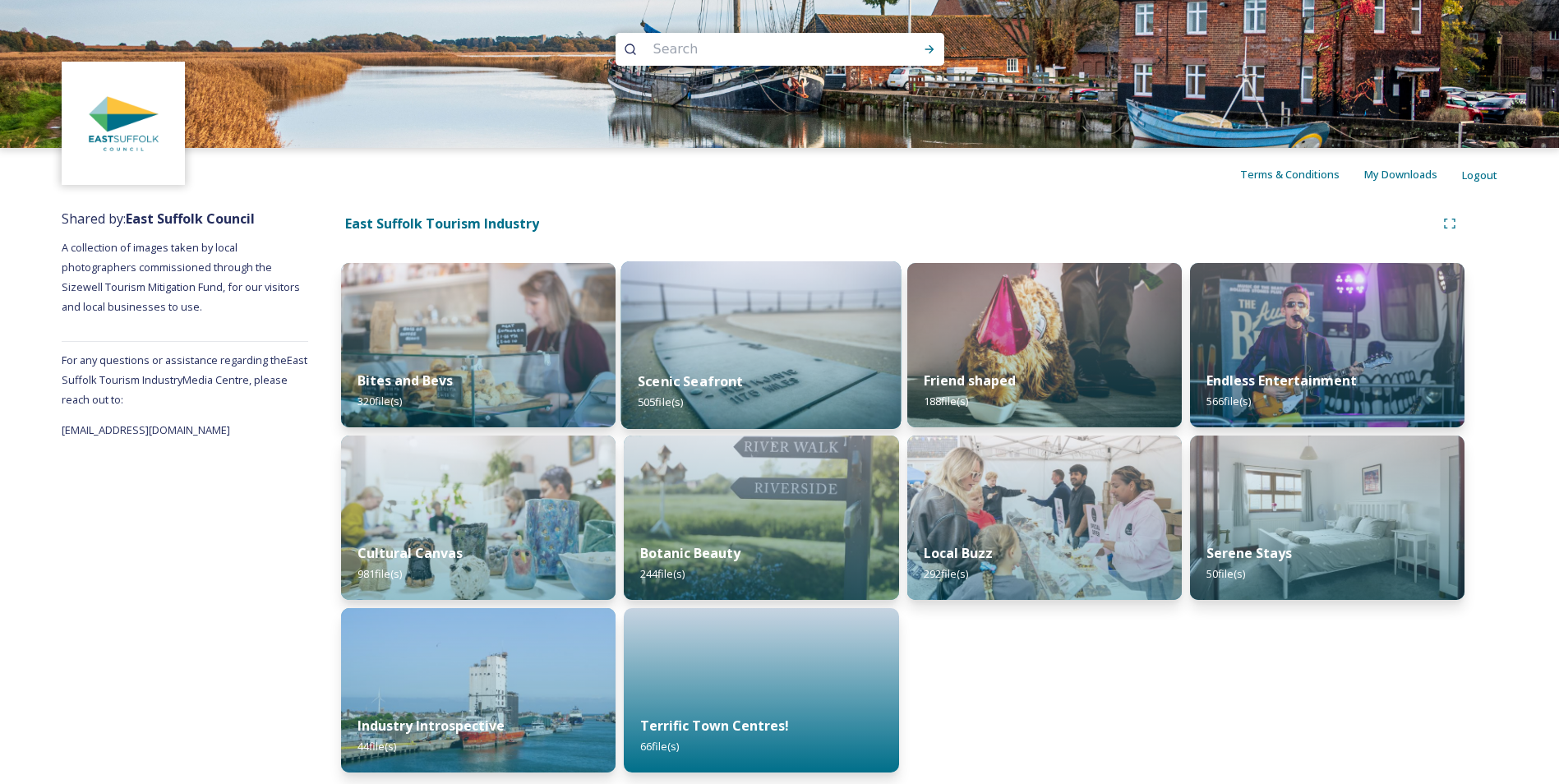
click at [728, 345] on img at bounding box center [762, 345] width 281 height 168
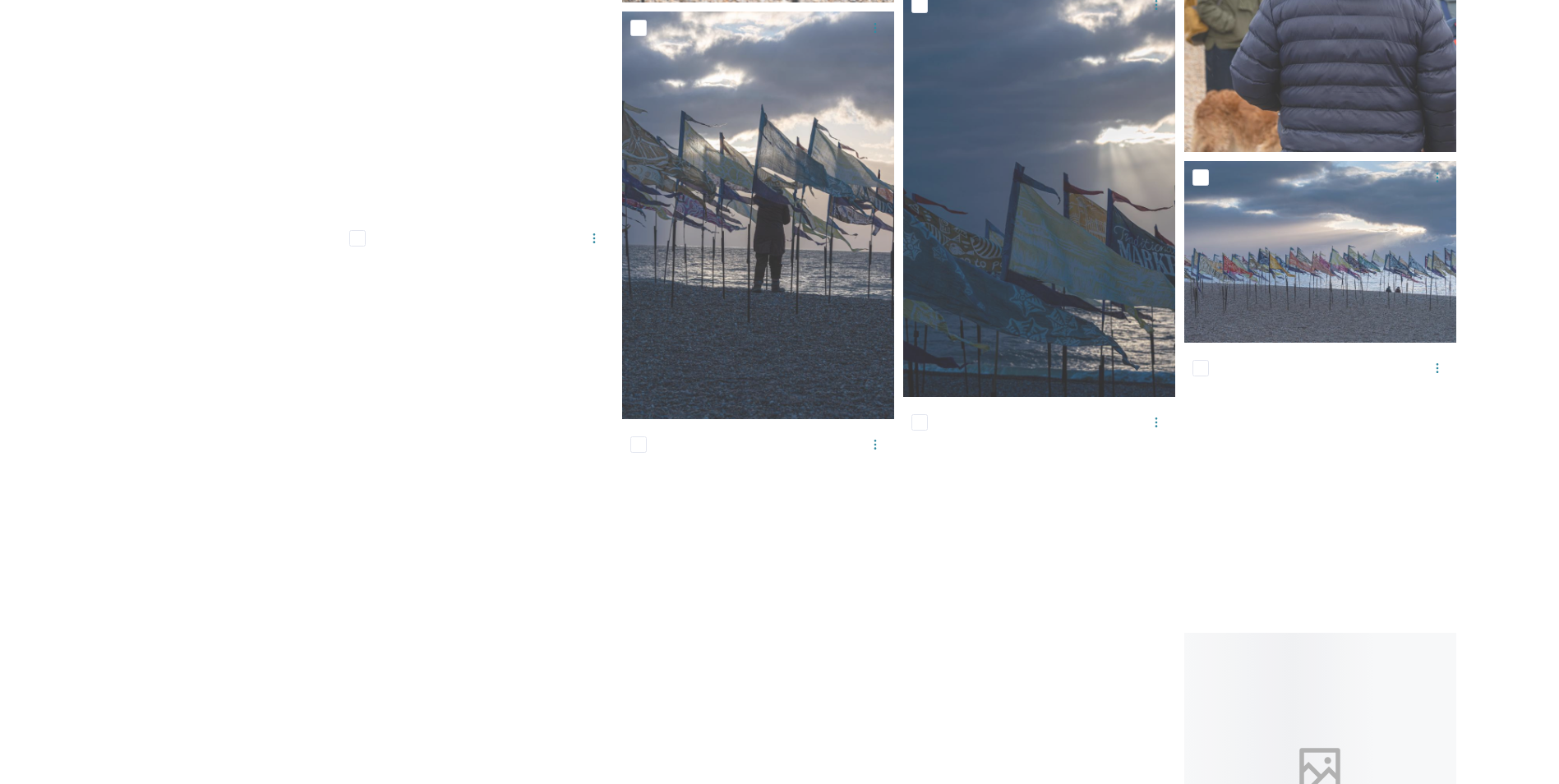
scroll to position [27166, 0]
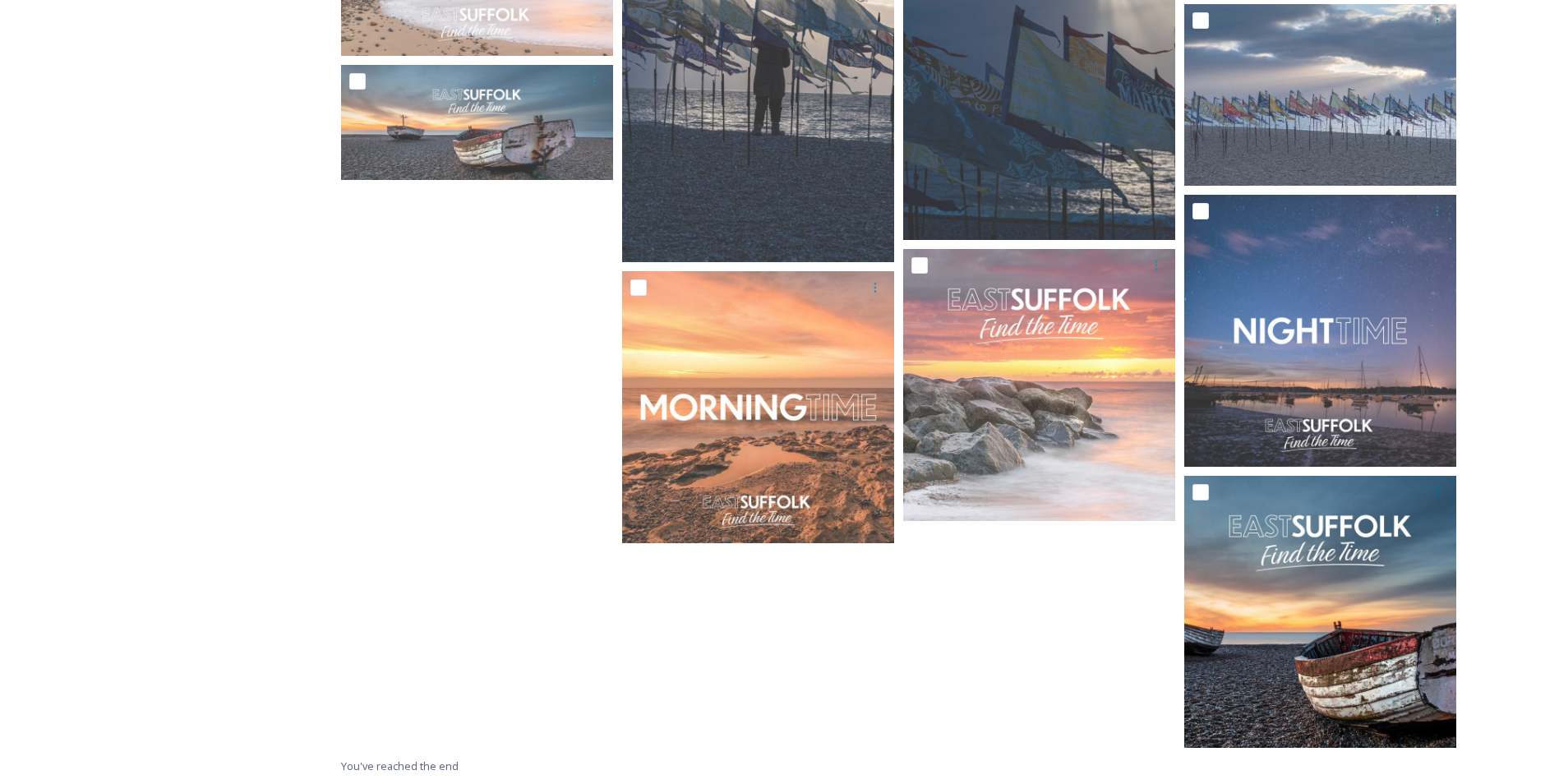
click at [1425, 572] on img at bounding box center [1320, 611] width 272 height 272
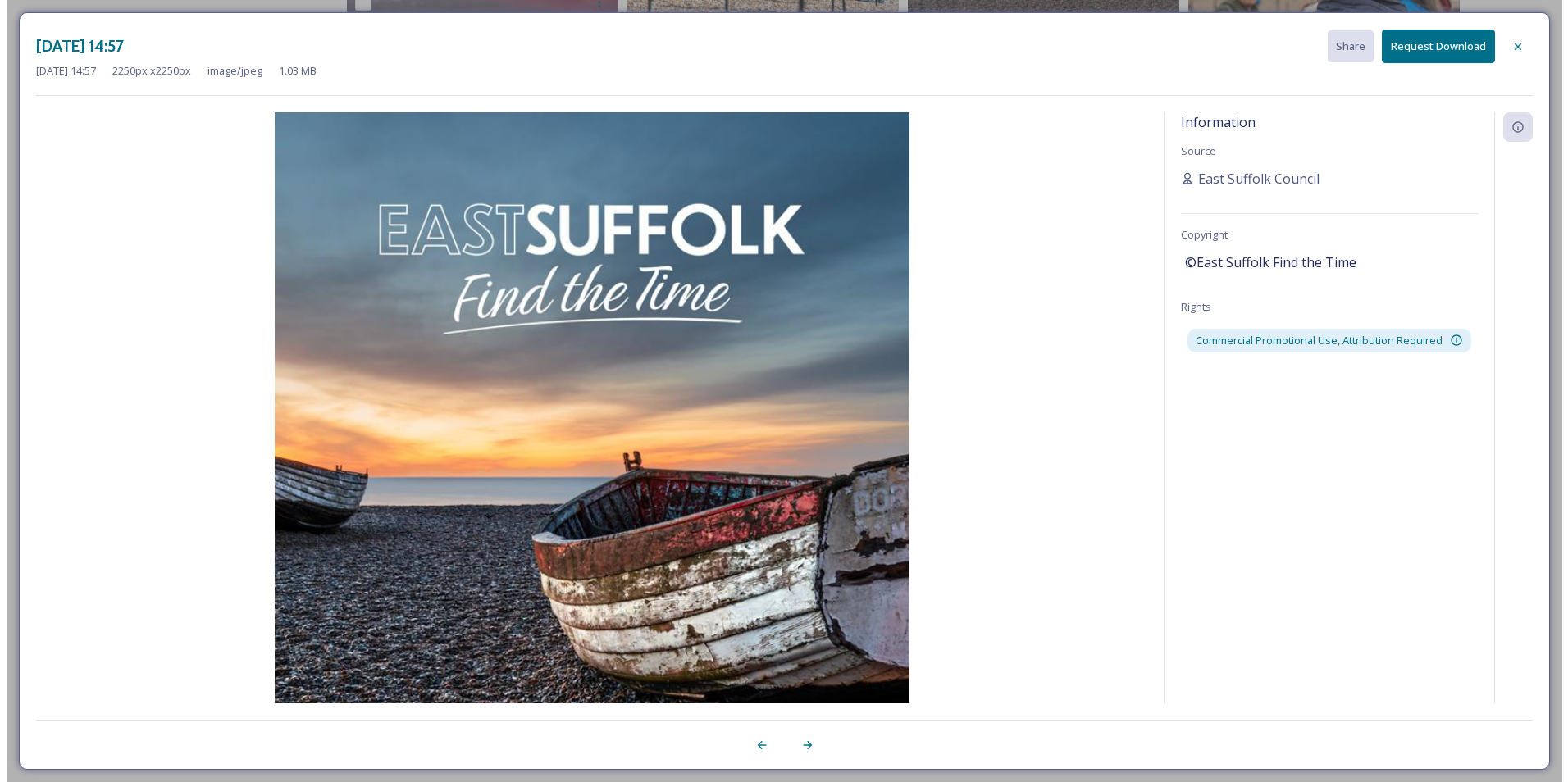
scroll to position [26896, 0]
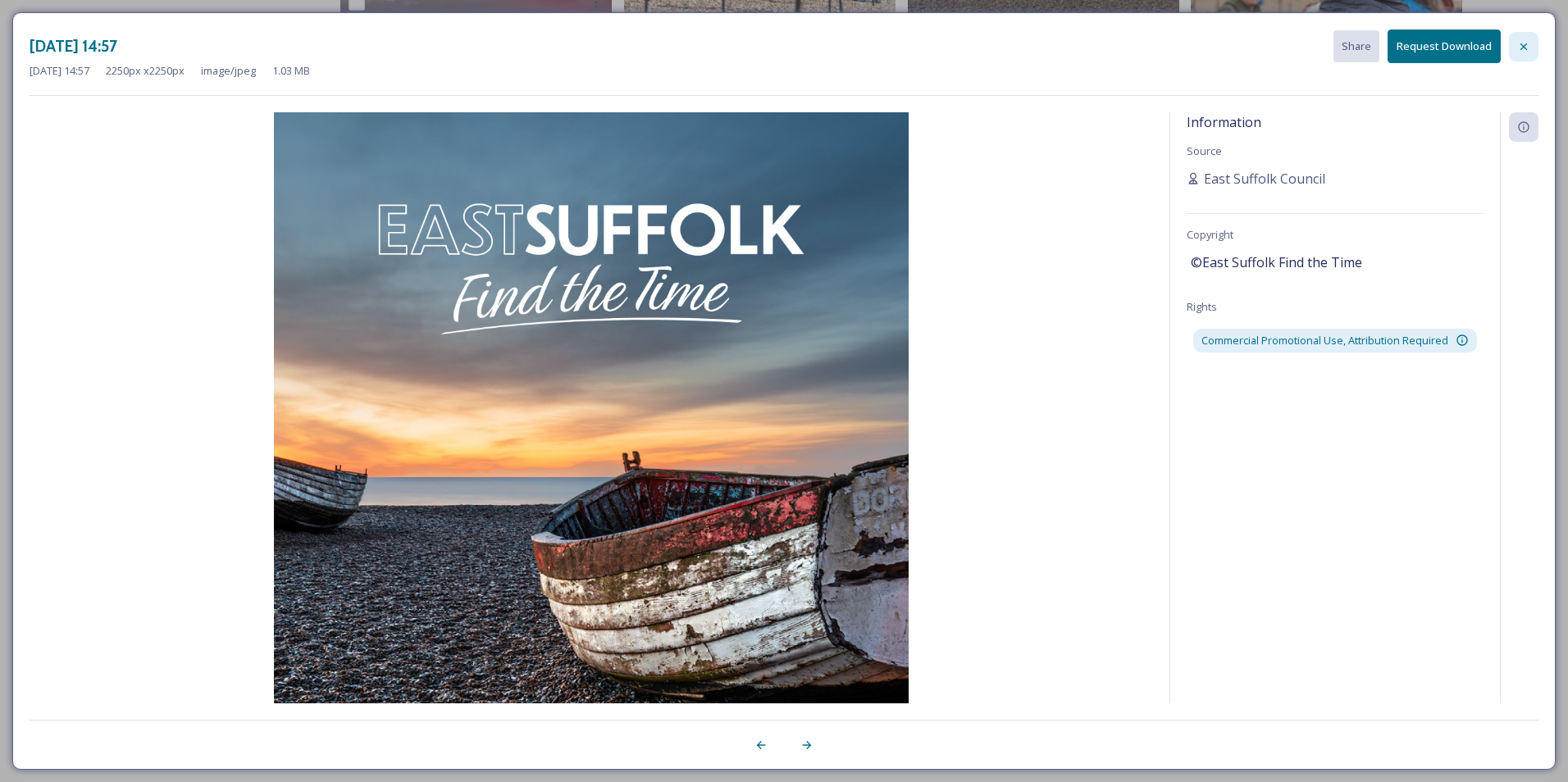
click at [1525, 44] on icon at bounding box center [1524, 46] width 7 height 7
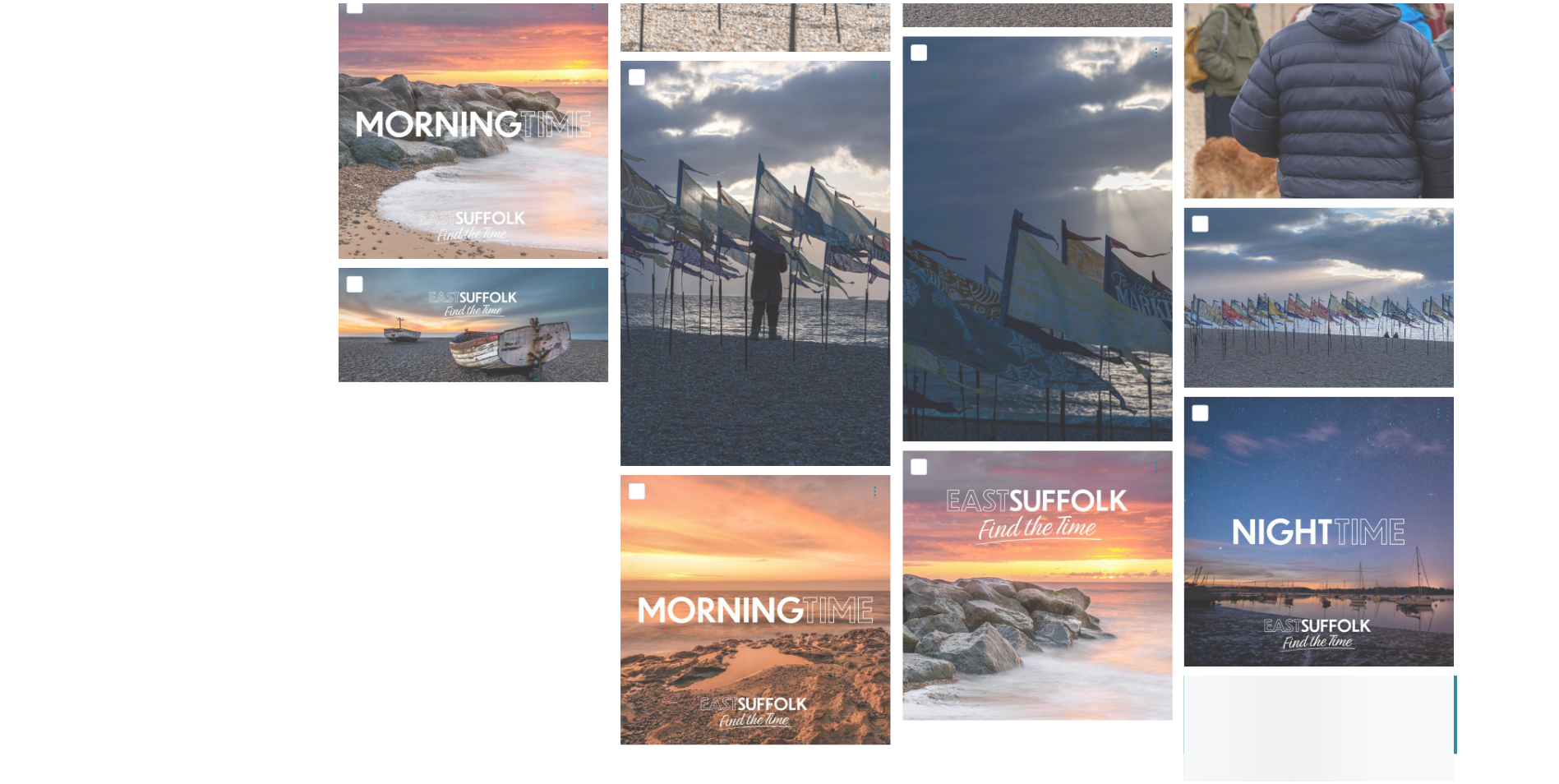
scroll to position [27166, 0]
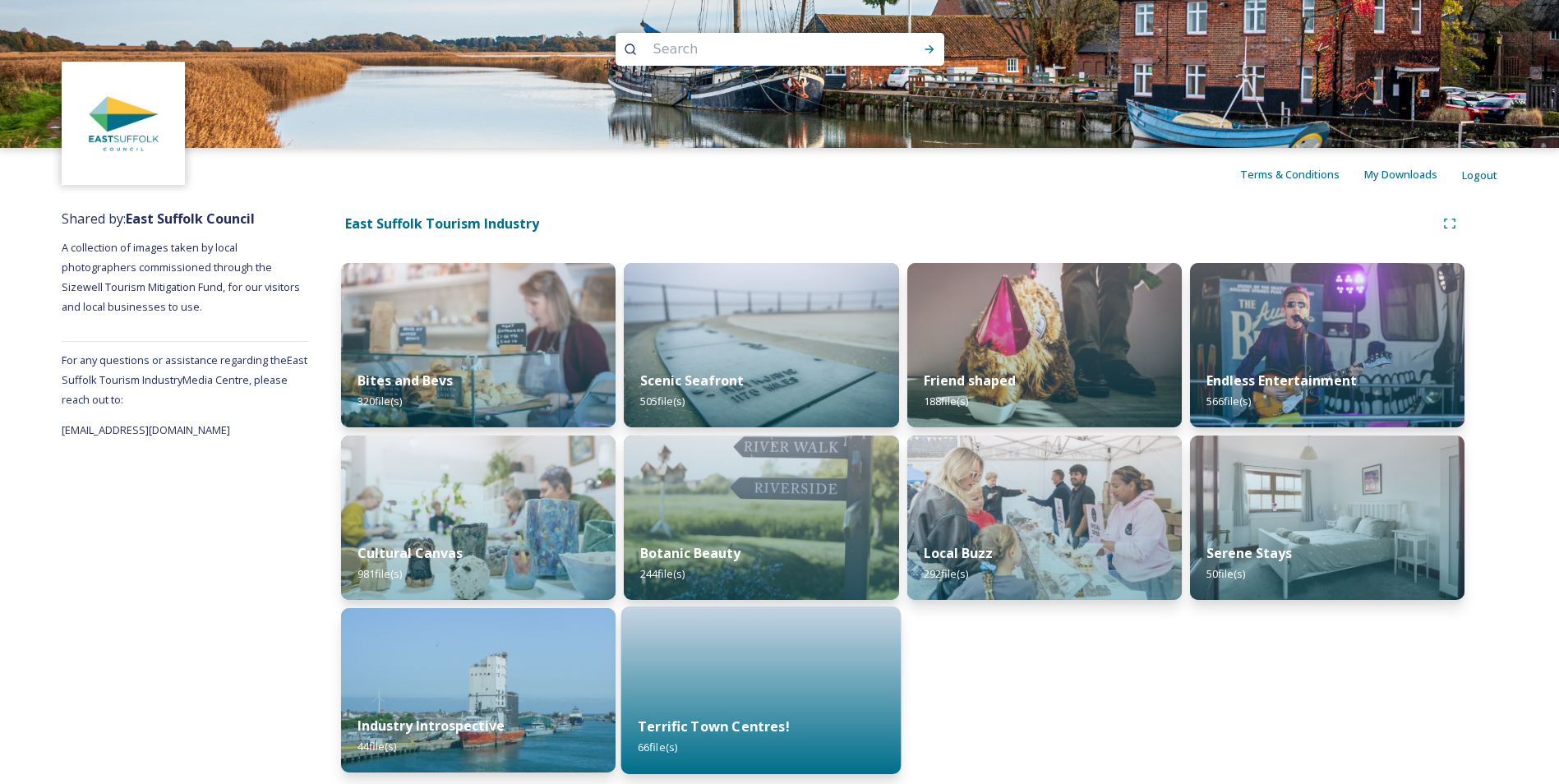
click at [731, 652] on div at bounding box center [762, 690] width 281 height 168
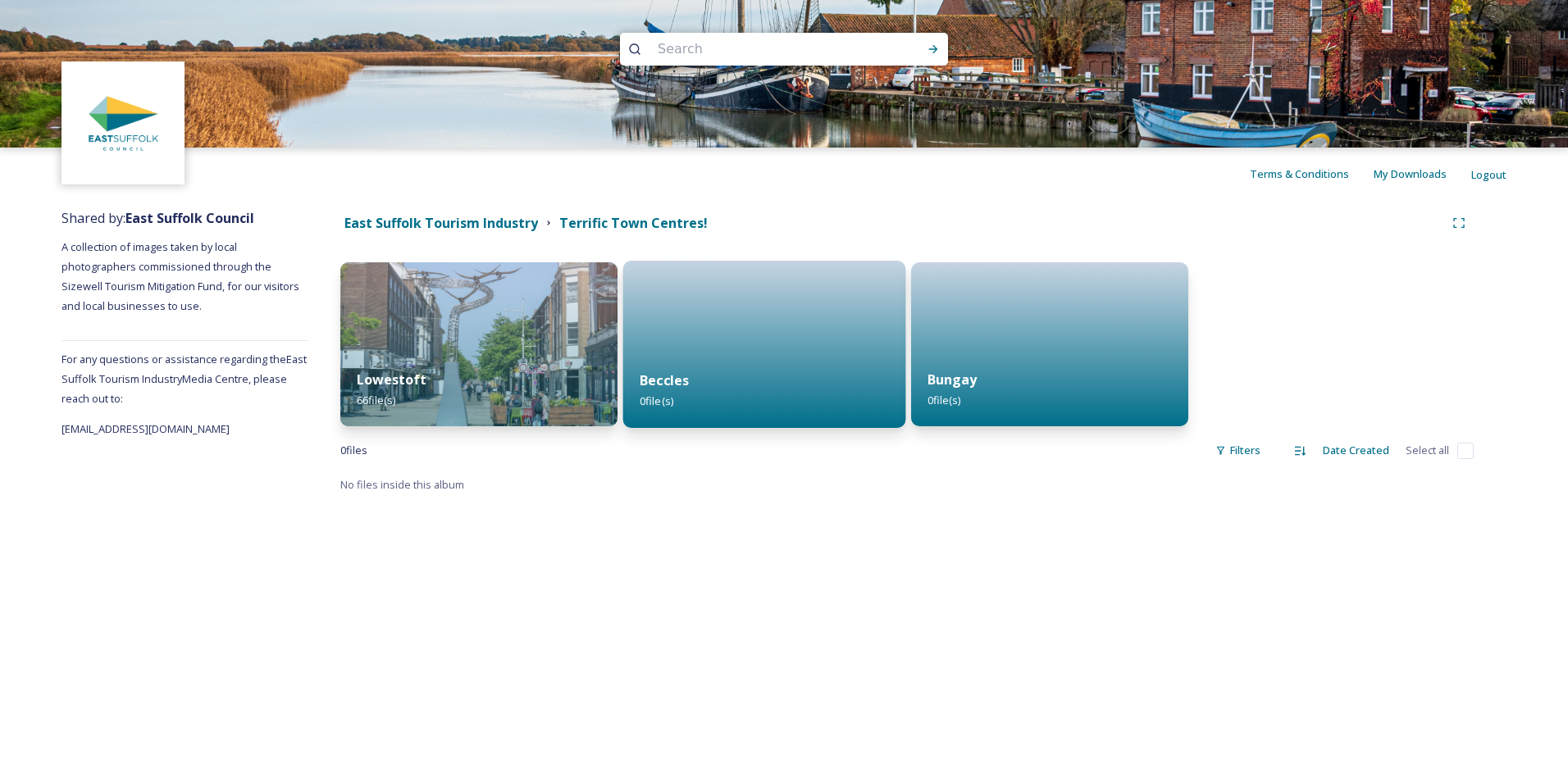
click at [767, 321] on div at bounding box center [764, 345] width 283 height 167
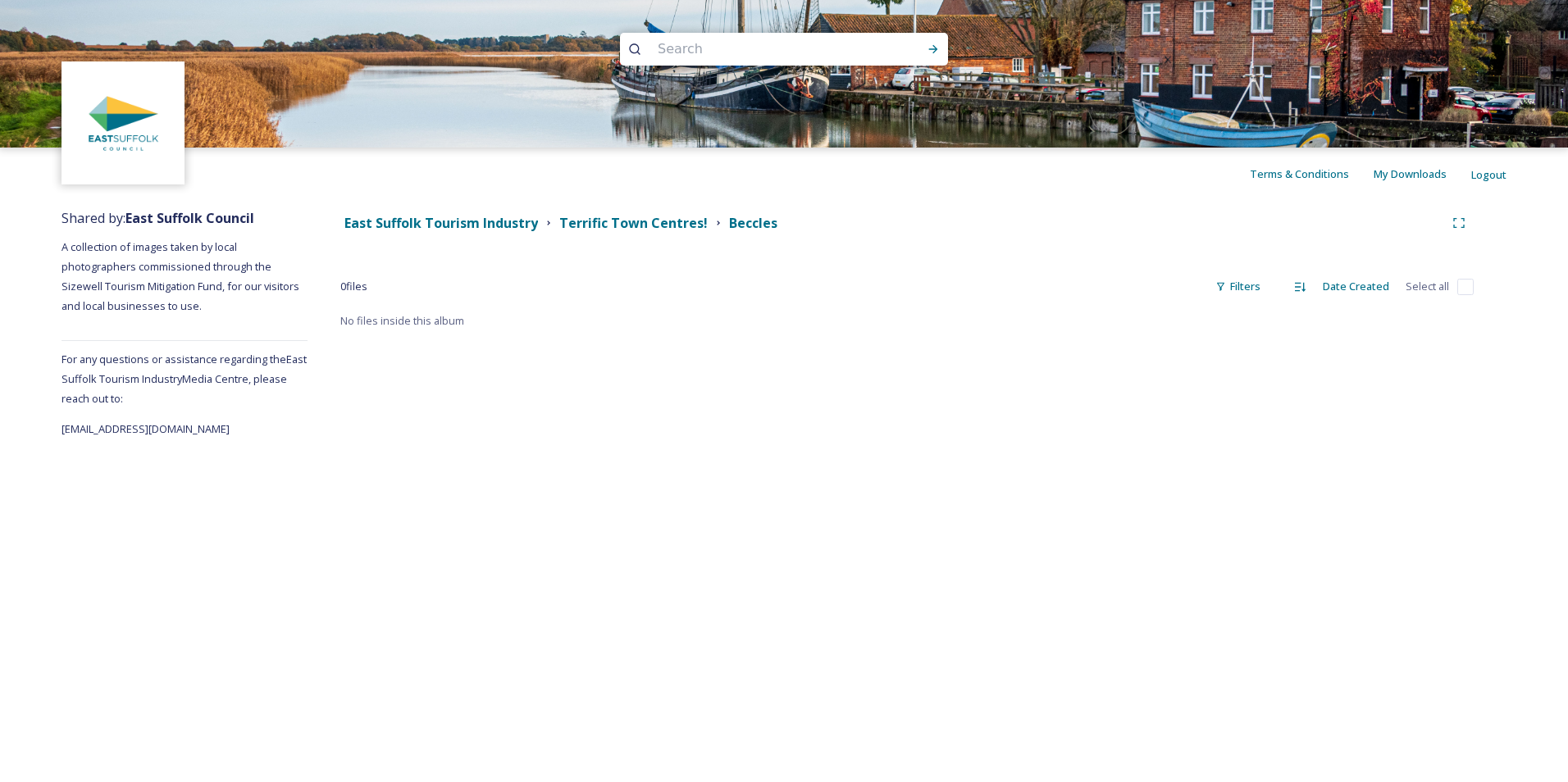
click at [767, 321] on div "East Suffolk Tourism Industry Terrific Town Centres! Beccles 0 file s Filters D…" at bounding box center [906, 320] width 1199 height 239
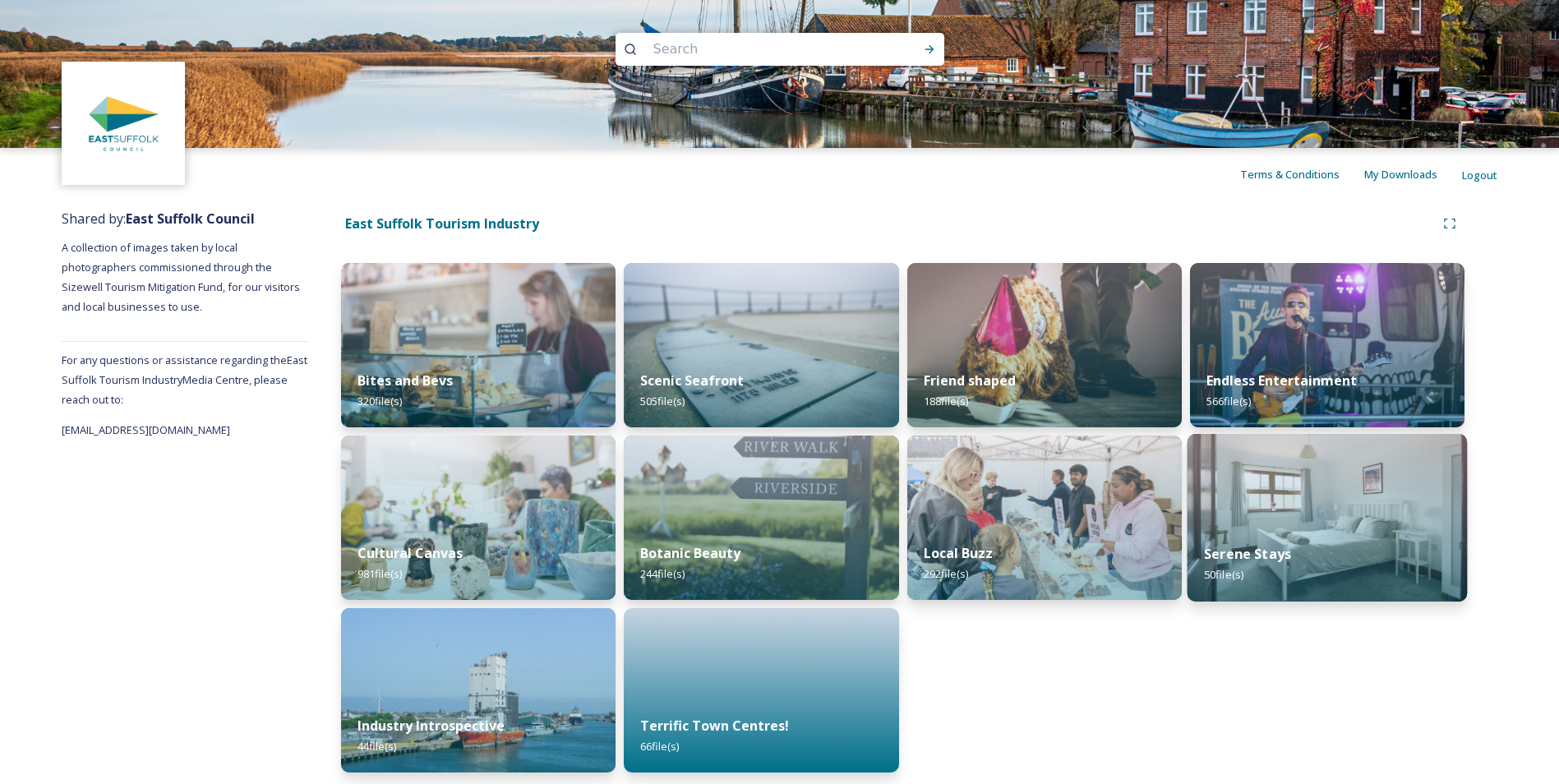
click at [1288, 492] on img at bounding box center [1327, 517] width 281 height 168
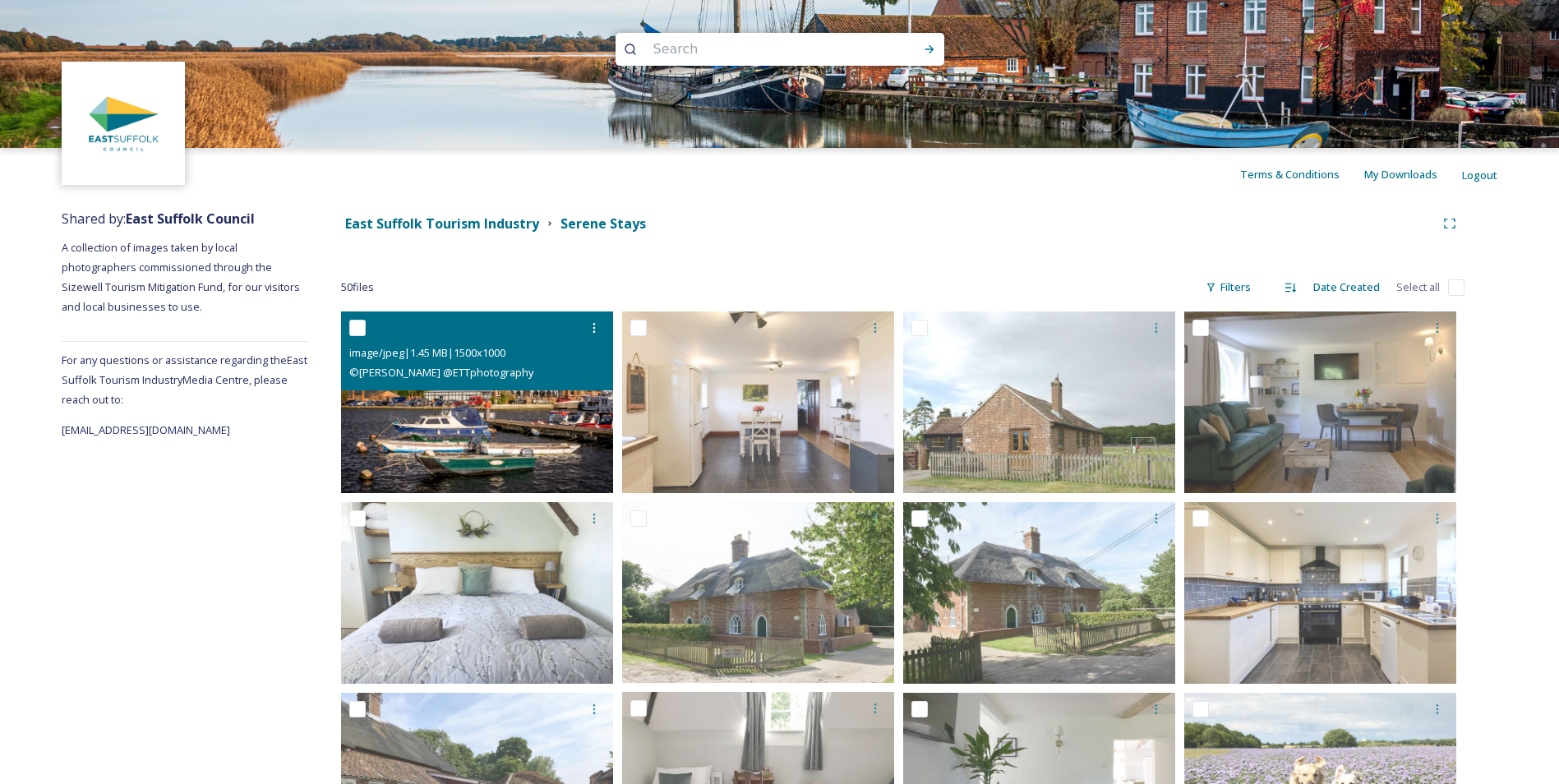
click at [594, 412] on img at bounding box center [477, 402] width 272 height 181
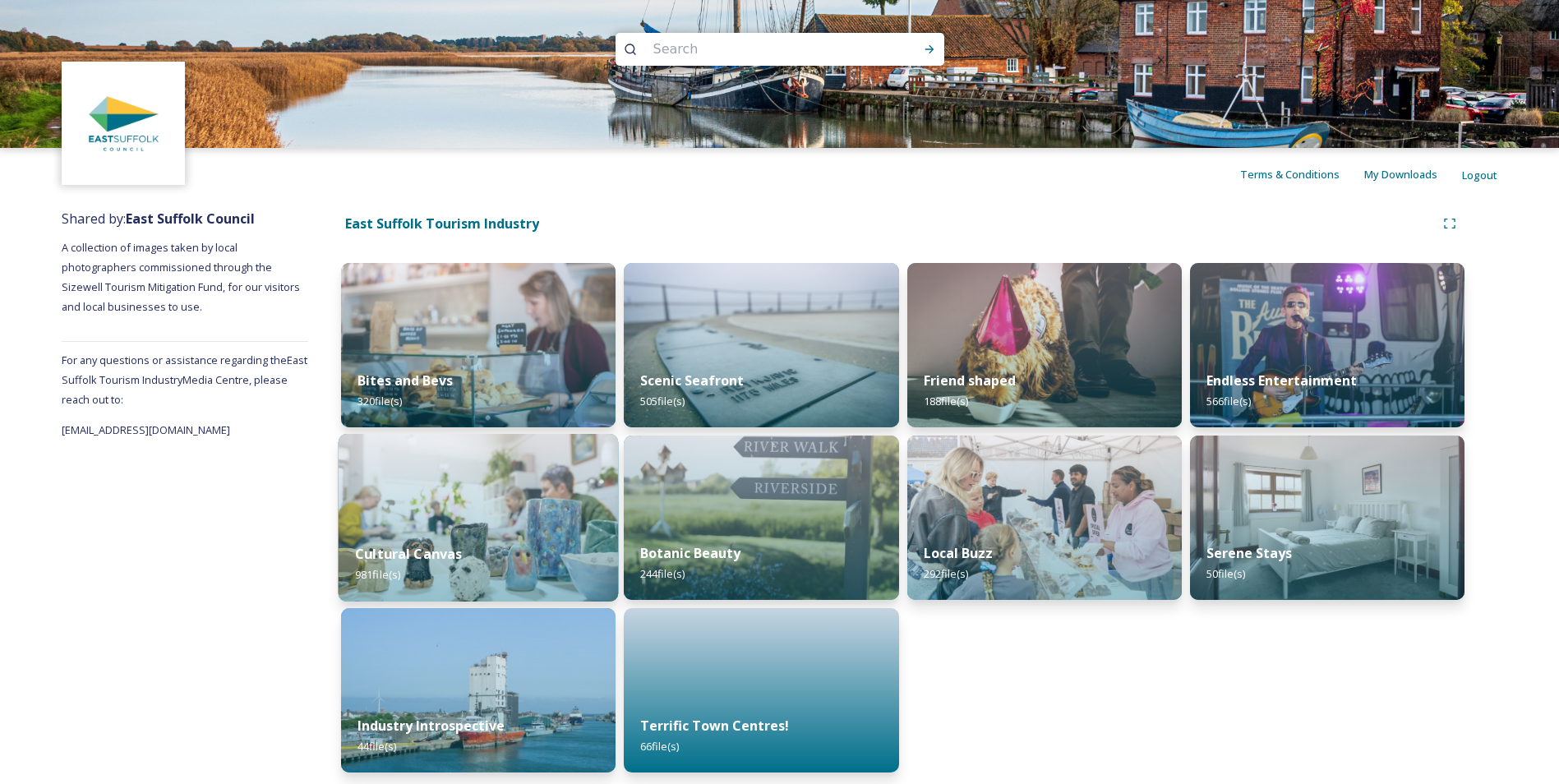
click at [463, 502] on img at bounding box center [479, 517] width 281 height 168
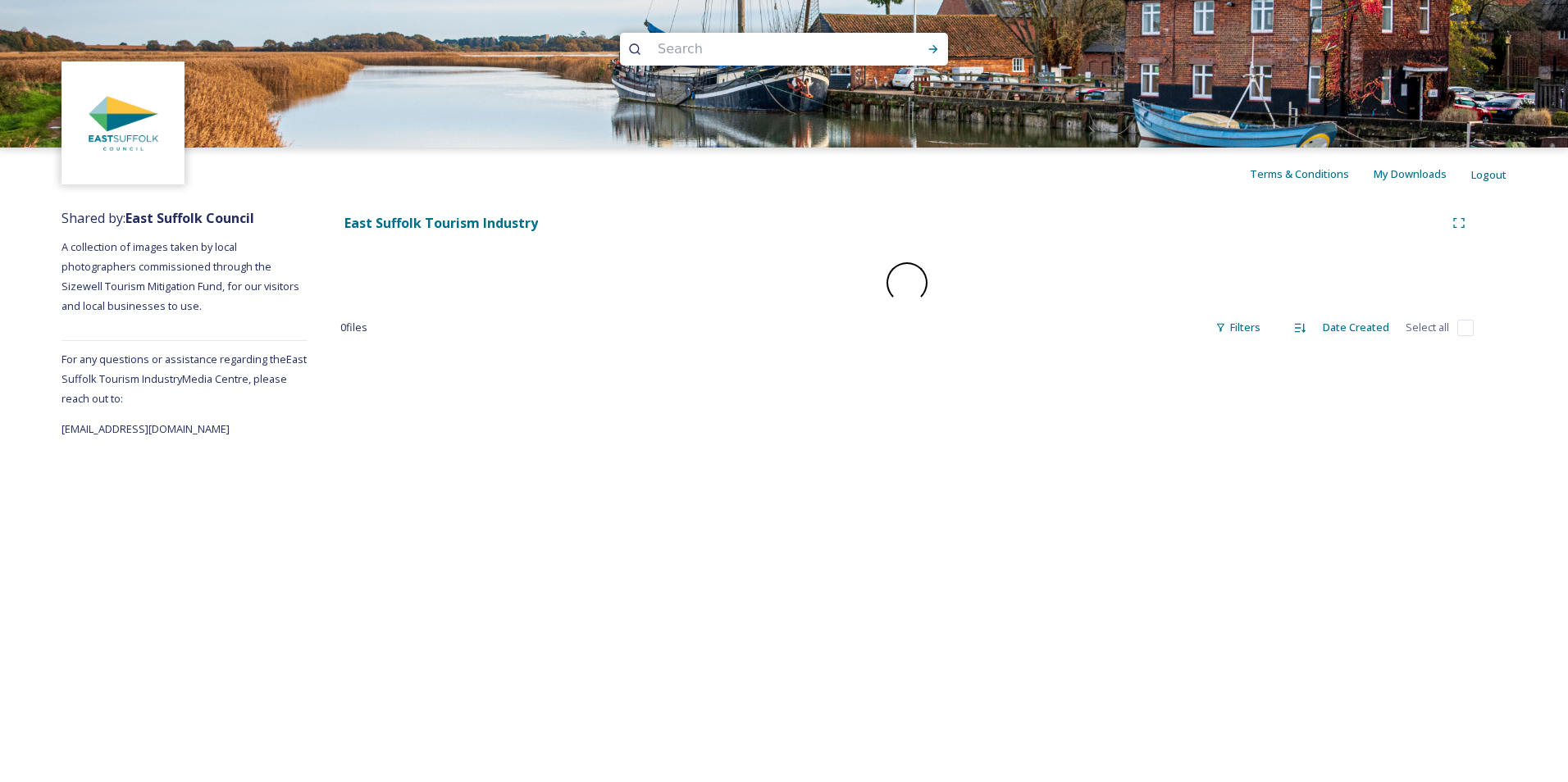
click at [462, 501] on div "Terms & Conditions My Downloads Logout Shared by: East Suffolk Council A collec…" at bounding box center [784, 391] width 1568 height 782
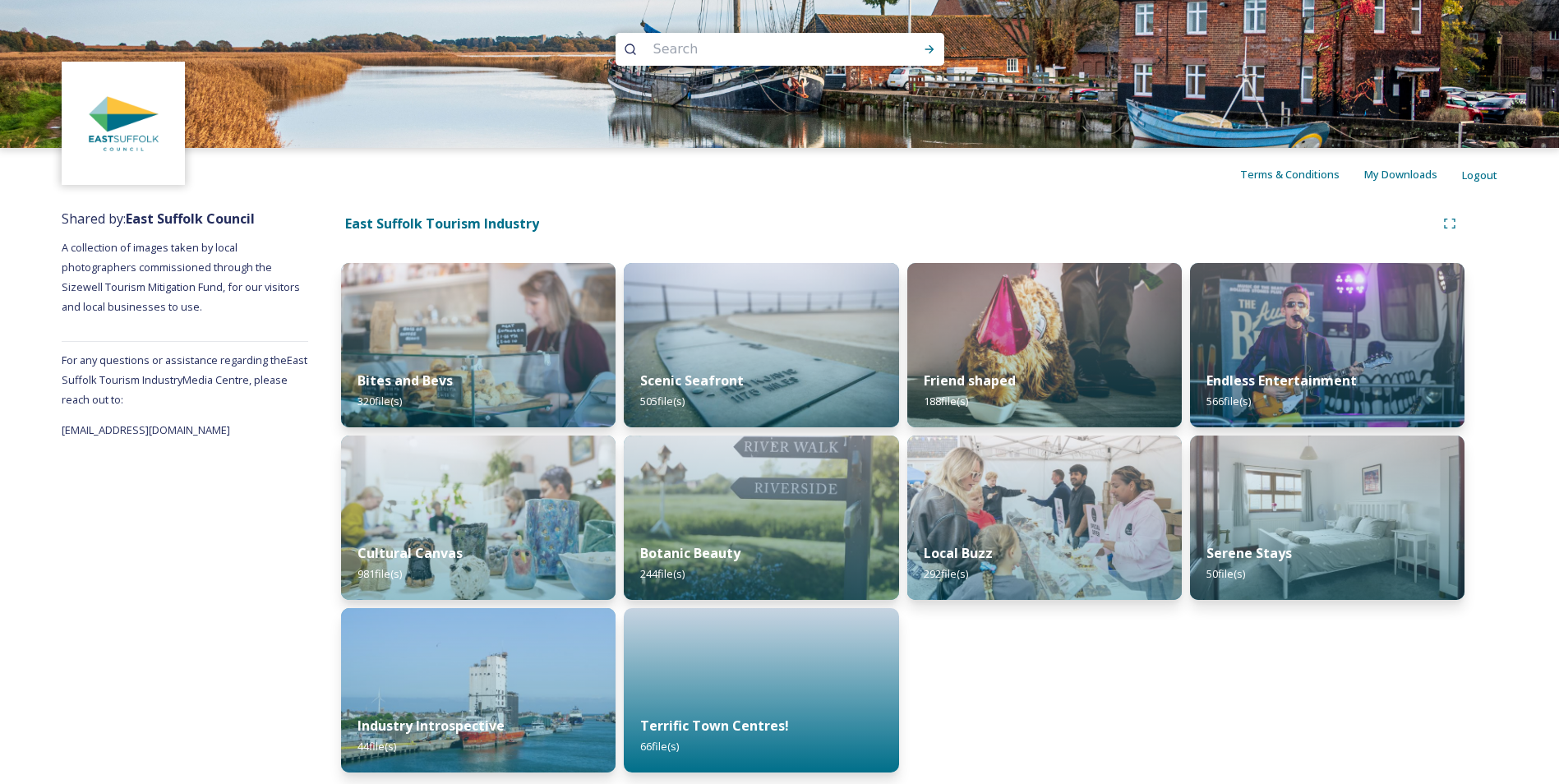
click at [283, 531] on div "Shared by: East Suffolk Council A collection of images taken by local photograp…" at bounding box center [185, 495] width 246 height 588
click at [1260, 345] on img at bounding box center [1327, 345] width 281 height 168
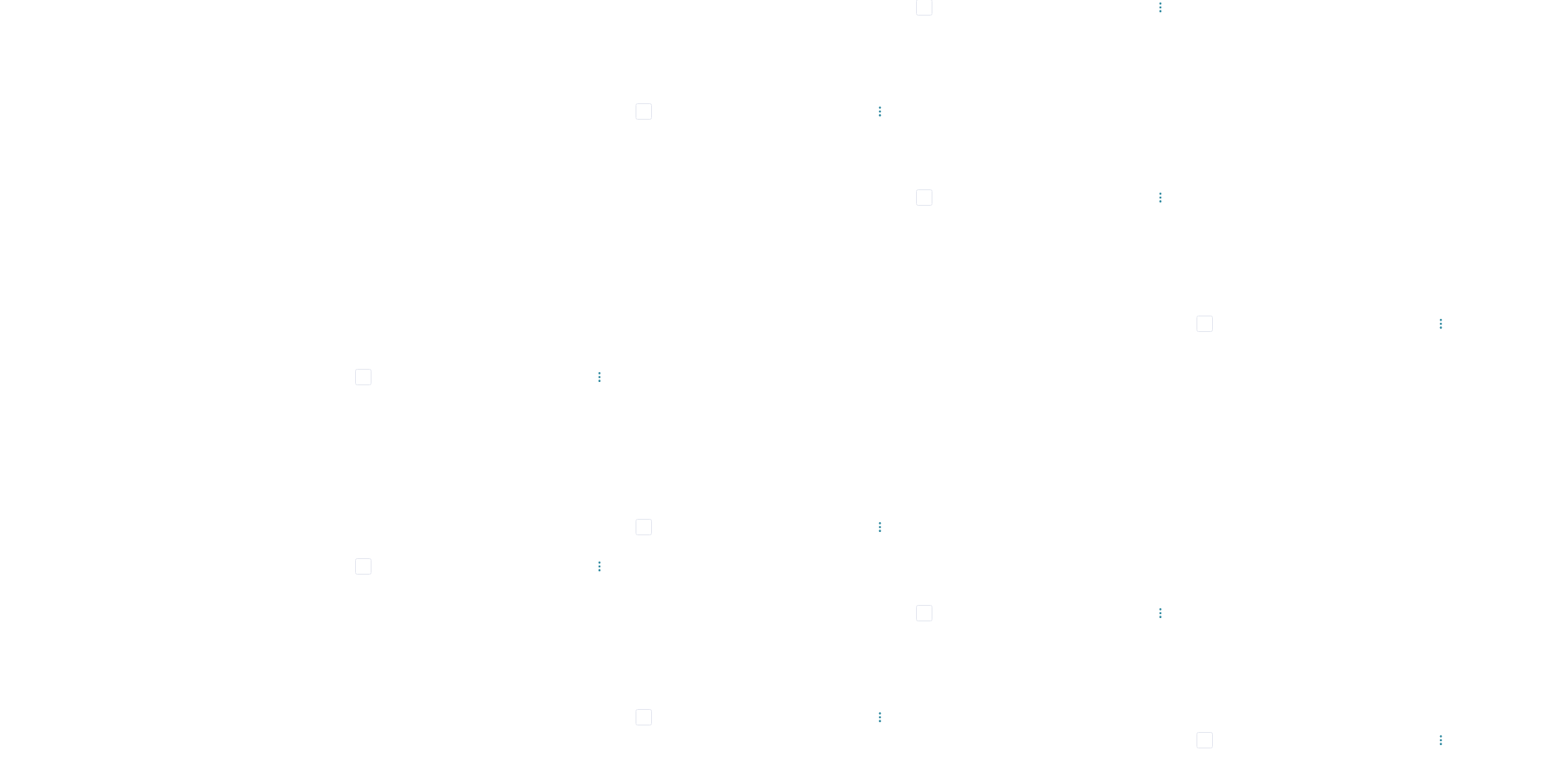
scroll to position [22588, 0]
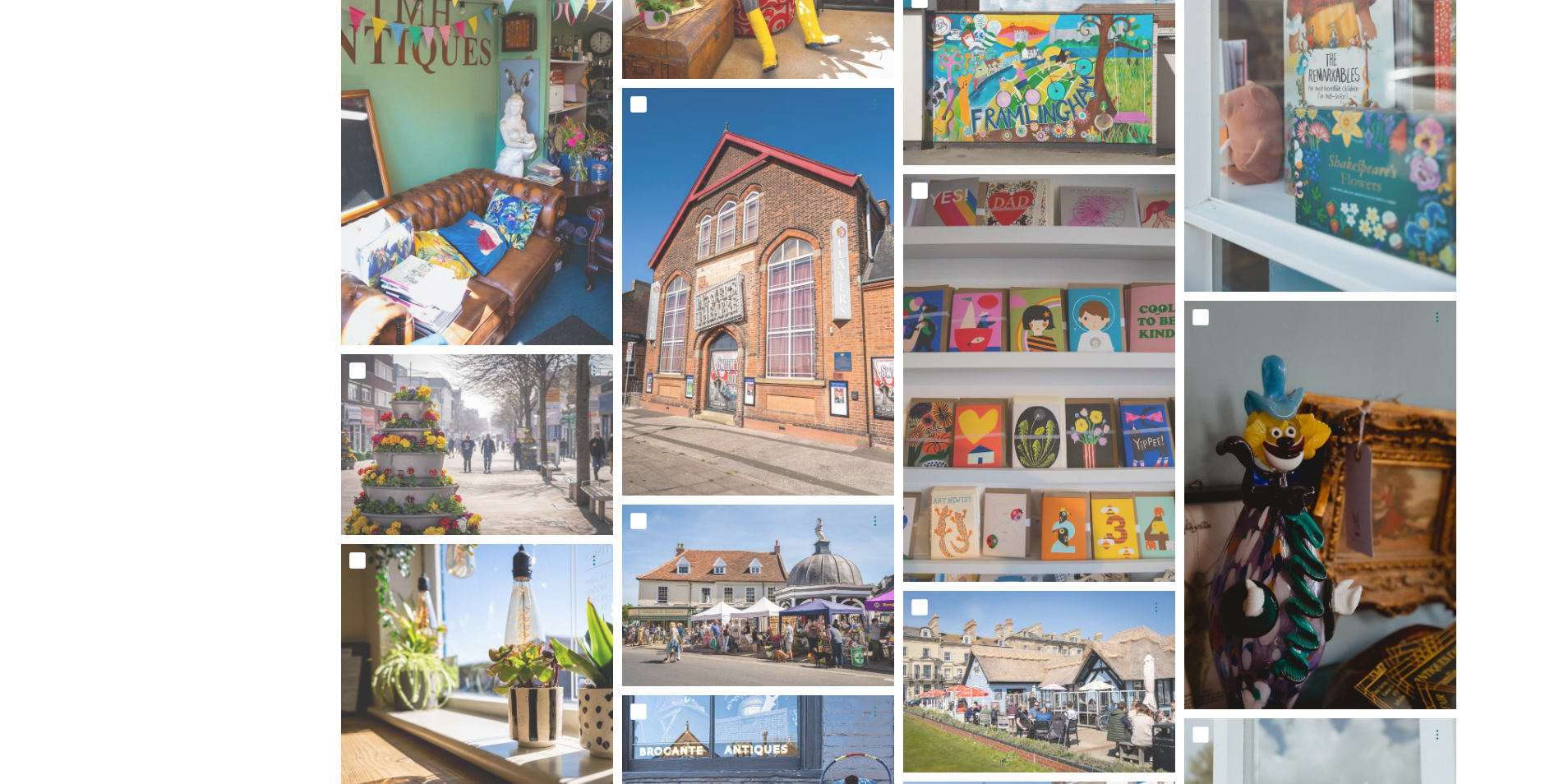
click at [1408, 650] on img at bounding box center [1320, 505] width 272 height 409
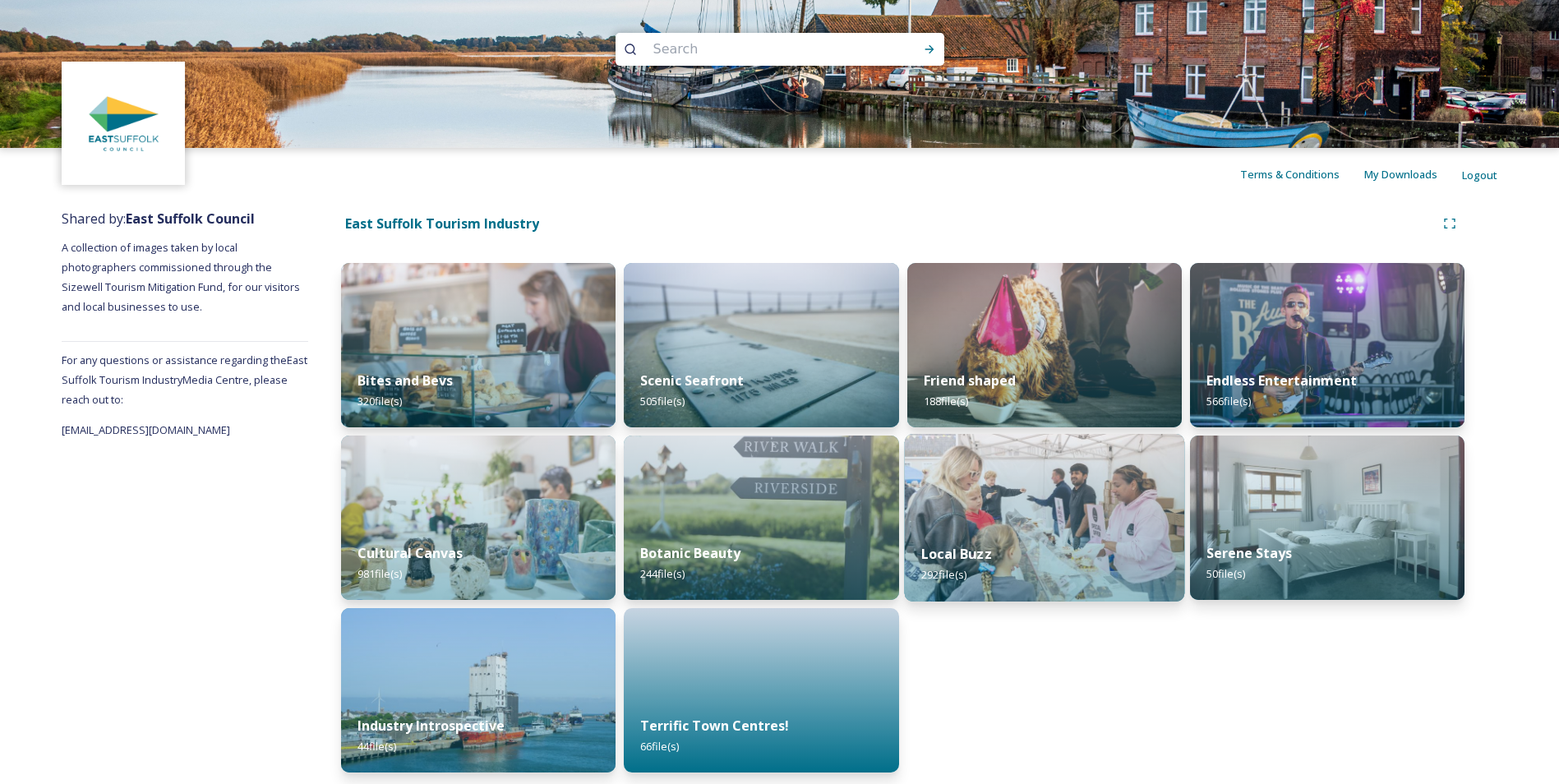
click at [1065, 517] on img at bounding box center [1044, 517] width 281 height 168
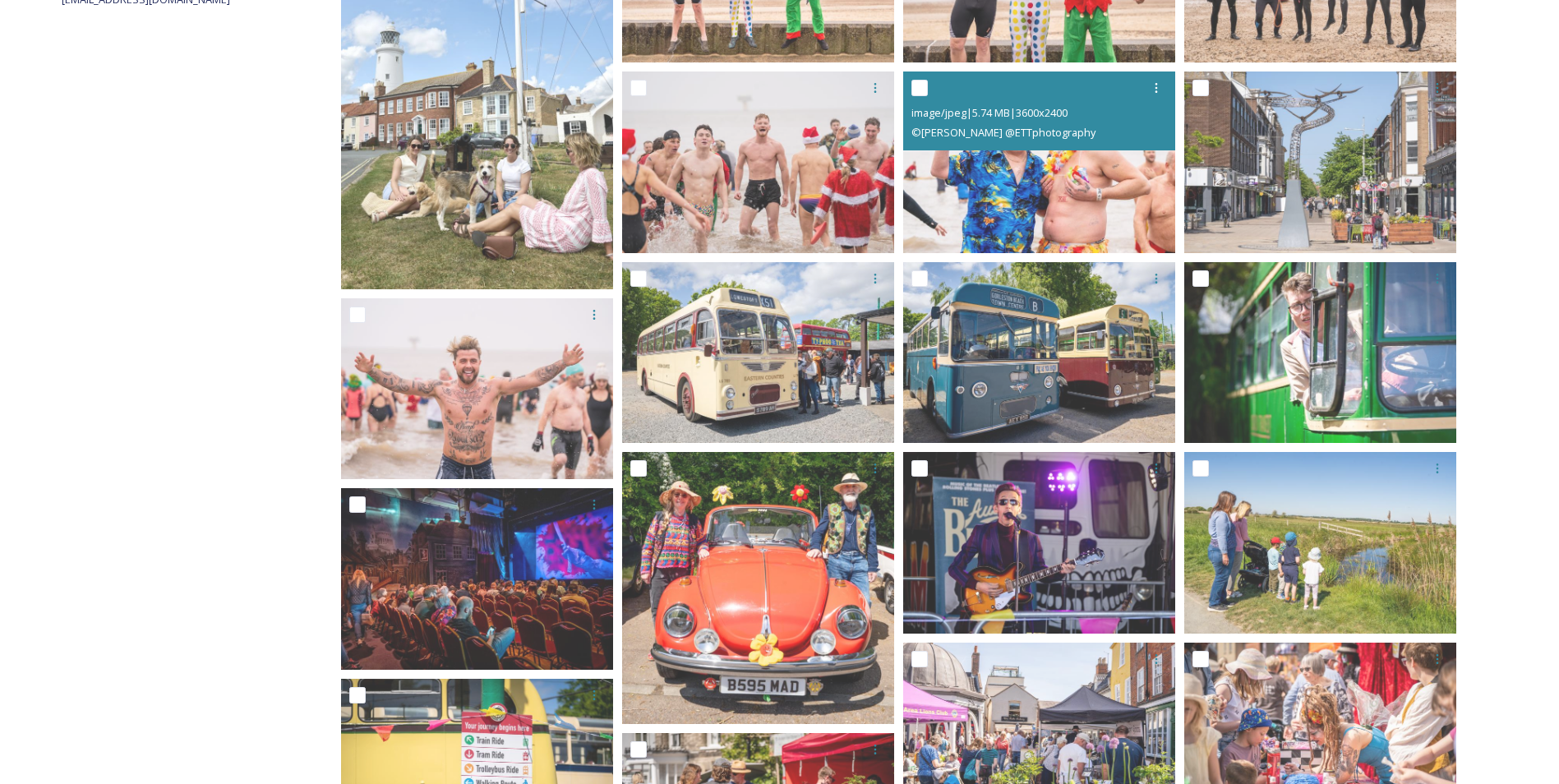
scroll to position [433, 0]
